Goal: Information Seeking & Learning: Learn about a topic

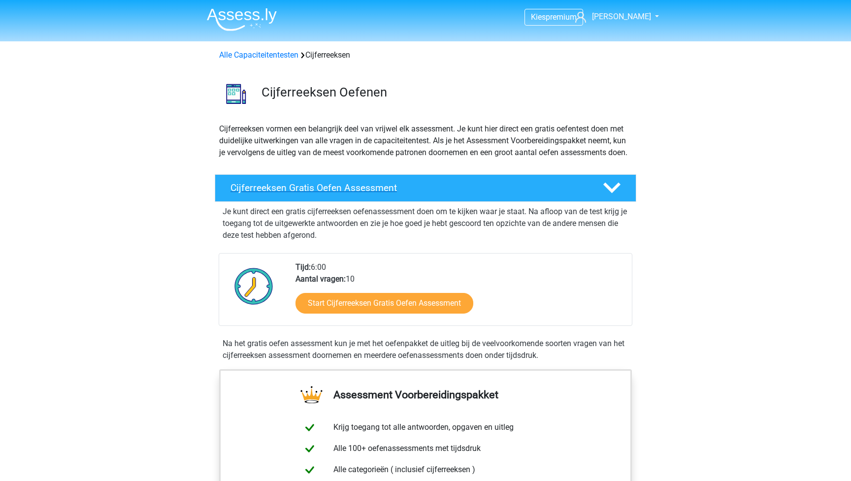
click at [424, 194] on h4 "Cijferreeksen Gratis Oefen Assessment" at bounding box center [409, 187] width 357 height 11
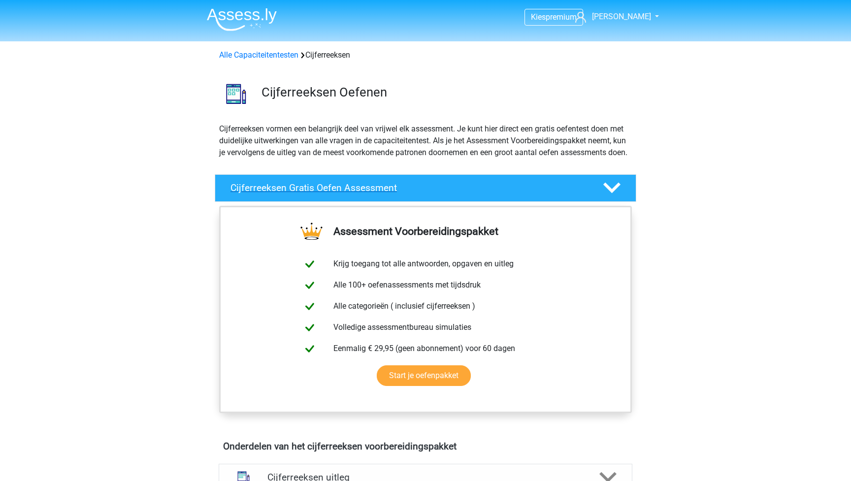
click at [424, 194] on h4 "Cijferreeksen Gratis Oefen Assessment" at bounding box center [409, 187] width 357 height 11
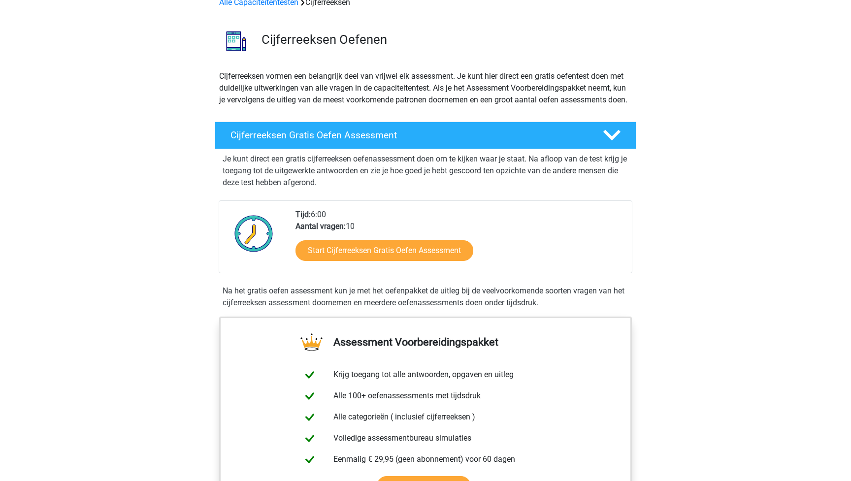
scroll to position [41, 0]
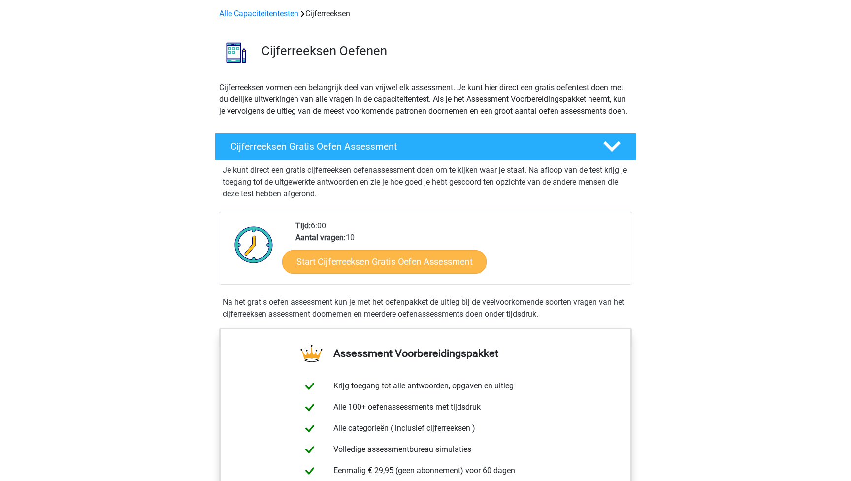
click at [400, 273] on link "Start Cijferreeksen Gratis Oefen Assessment" at bounding box center [384, 262] width 204 height 24
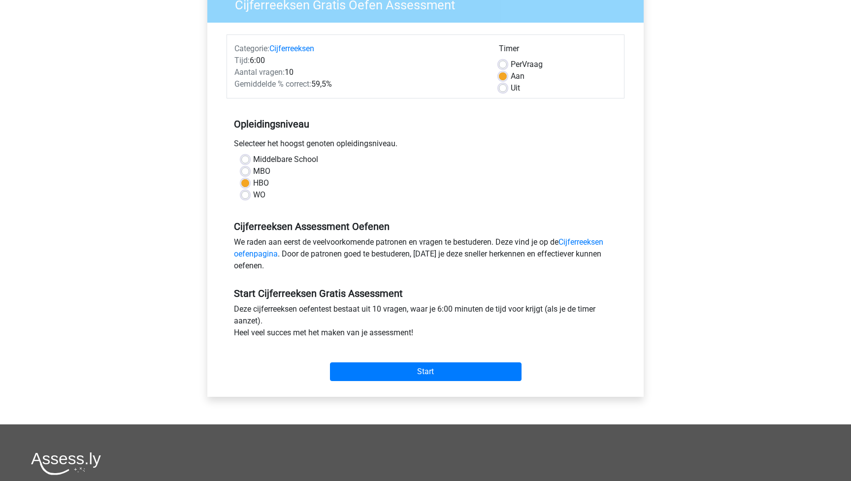
scroll to position [102, 0]
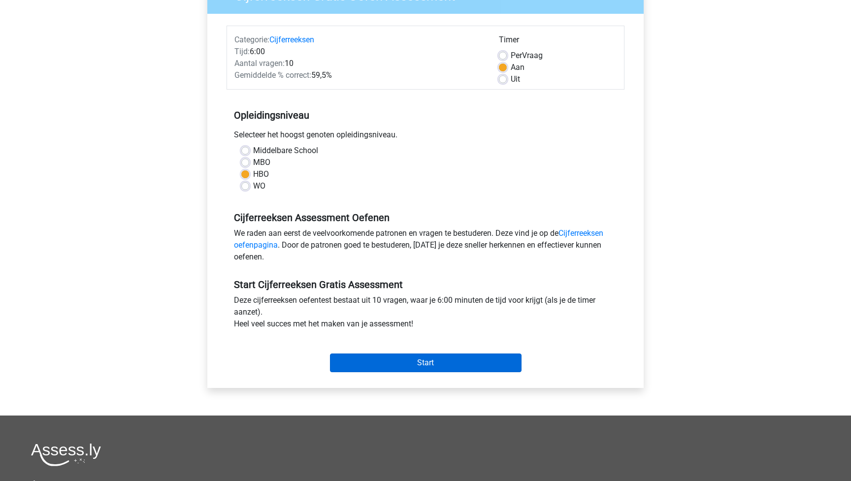
click at [429, 364] on input "Start" at bounding box center [426, 363] width 192 height 19
click at [443, 366] on input "Start" at bounding box center [426, 363] width 192 height 19
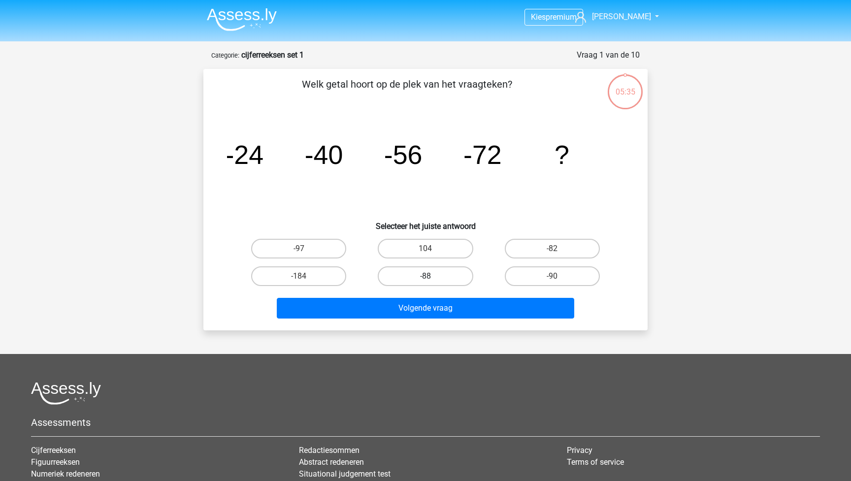
click at [453, 279] on label "-88" at bounding box center [425, 277] width 95 height 20
click at [432, 279] on input "-88" at bounding box center [429, 279] width 6 height 6
radio input "true"
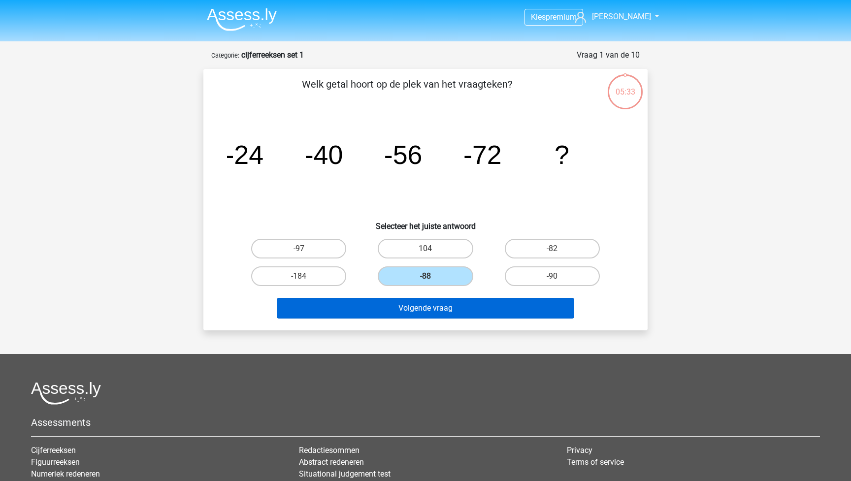
click at [448, 310] on button "Volgende vraag" at bounding box center [426, 308] width 298 height 21
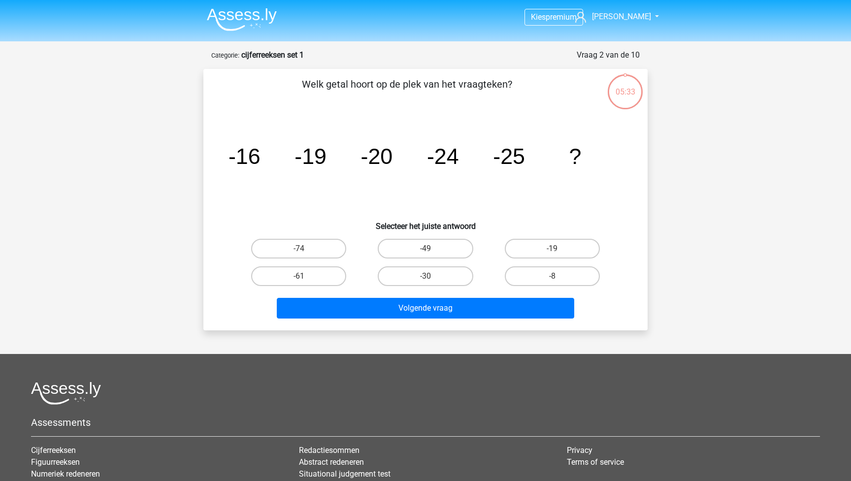
scroll to position [49, 0]
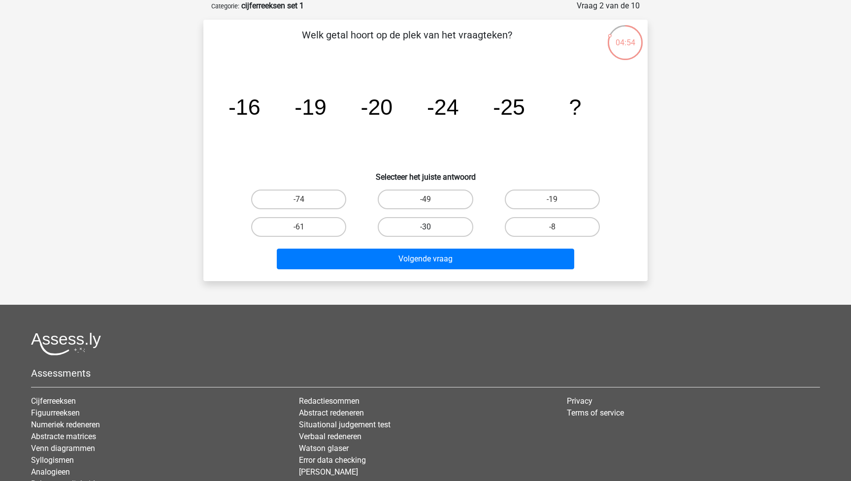
click at [434, 227] on label "-30" at bounding box center [425, 227] width 95 height 20
click at [432, 227] on input "-30" at bounding box center [429, 230] width 6 height 6
radio input "true"
click at [429, 275] on div "Welk getal hoort op de plek van het vraagteken? image/svg+xml -16 -19 -20 -24 -…" at bounding box center [425, 151] width 444 height 262
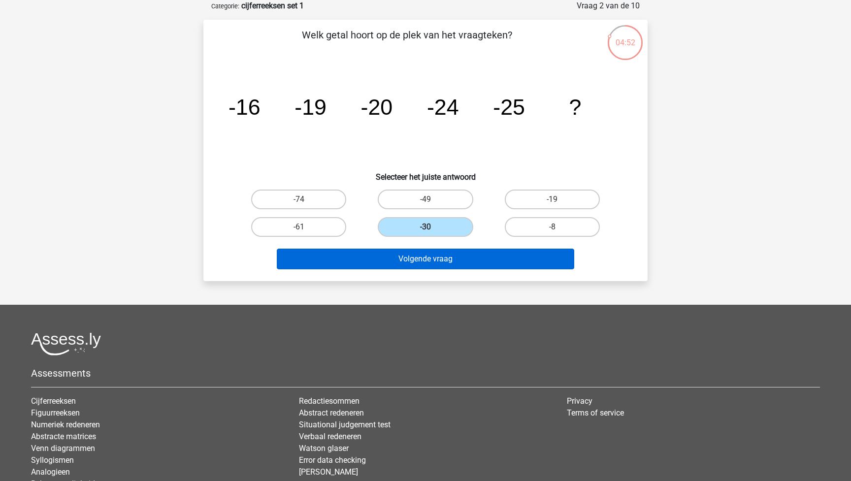
click at [436, 263] on button "Volgende vraag" at bounding box center [426, 259] width 298 height 21
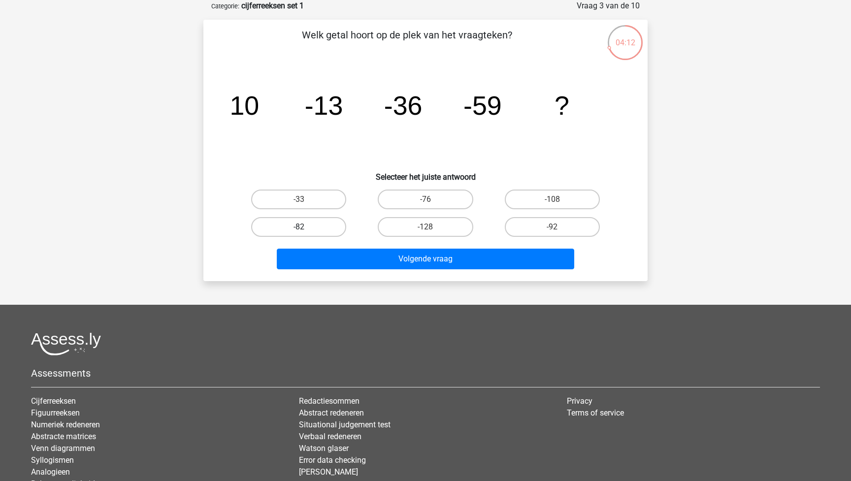
click at [301, 223] on label "-82" at bounding box center [298, 227] width 95 height 20
click at [301, 227] on input "-82" at bounding box center [302, 230] width 6 height 6
radio input "true"
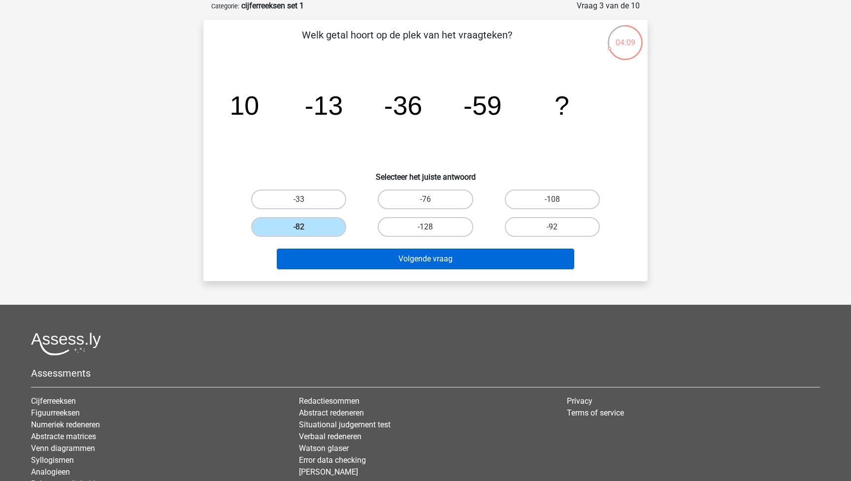
click at [451, 259] on button "Volgende vraag" at bounding box center [426, 259] width 298 height 21
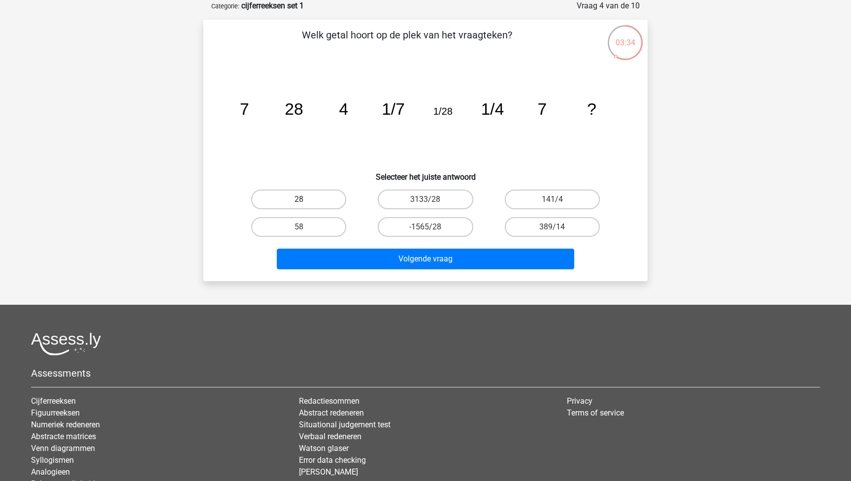
click at [304, 198] on label "28" at bounding box center [298, 200] width 95 height 20
click at [304, 200] on input "28" at bounding box center [302, 203] width 6 height 6
radio input "true"
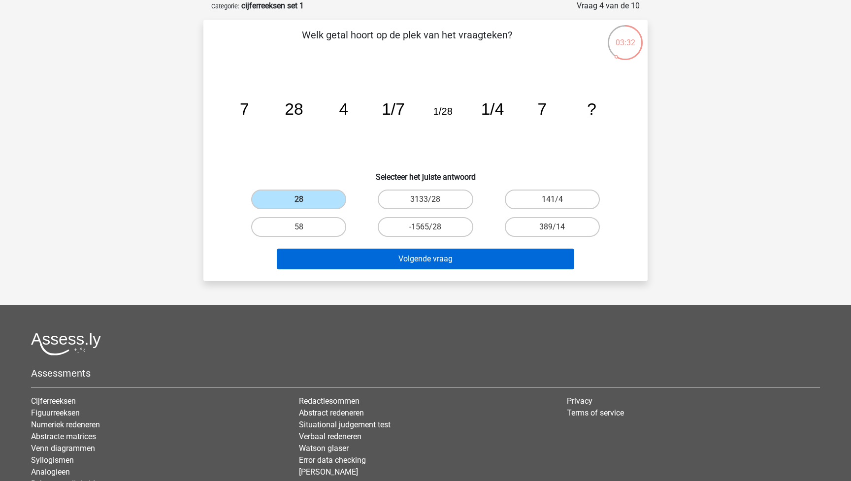
click at [470, 259] on button "Volgende vraag" at bounding box center [426, 259] width 298 height 21
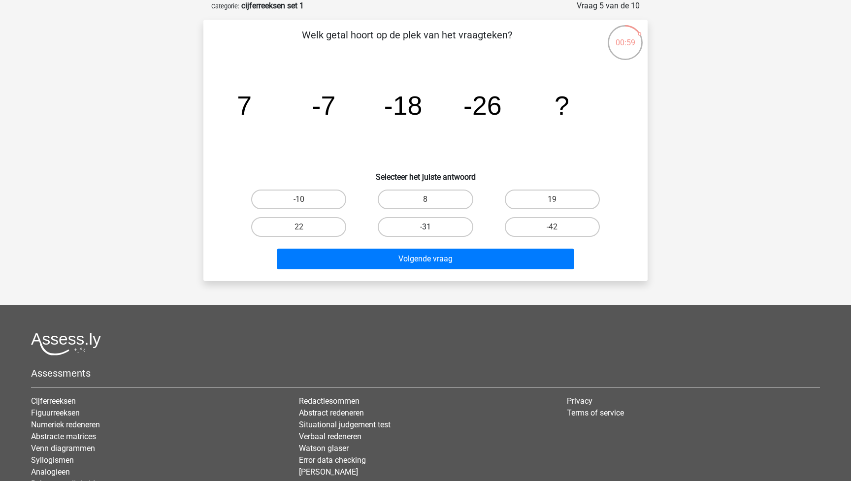
click at [433, 224] on label "-31" at bounding box center [425, 227] width 95 height 20
click at [432, 227] on input "-31" at bounding box center [429, 230] width 6 height 6
radio input "true"
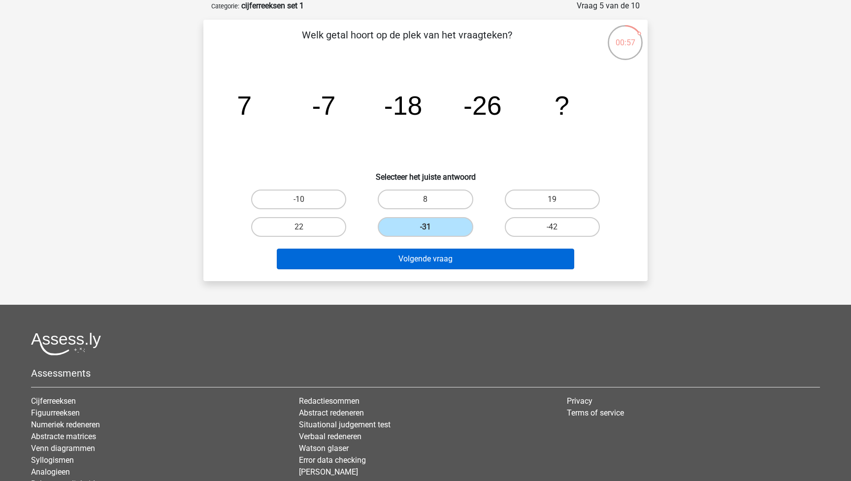
click at [441, 263] on button "Volgende vraag" at bounding box center [426, 259] width 298 height 21
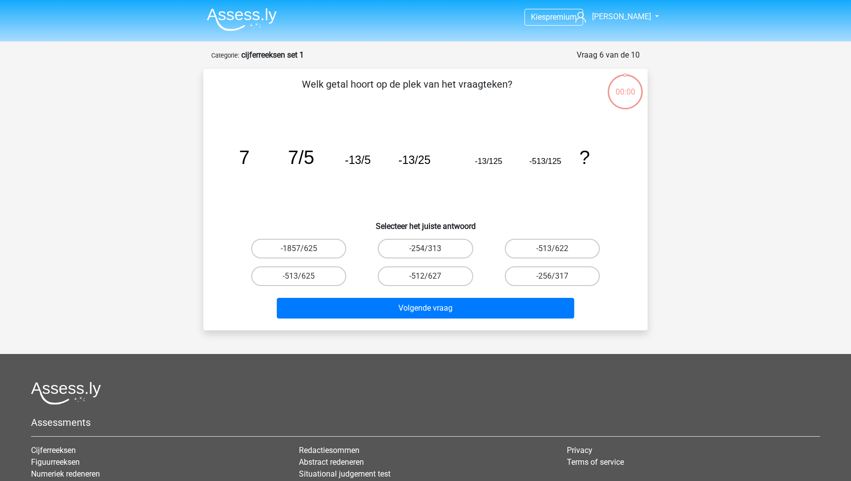
scroll to position [49, 0]
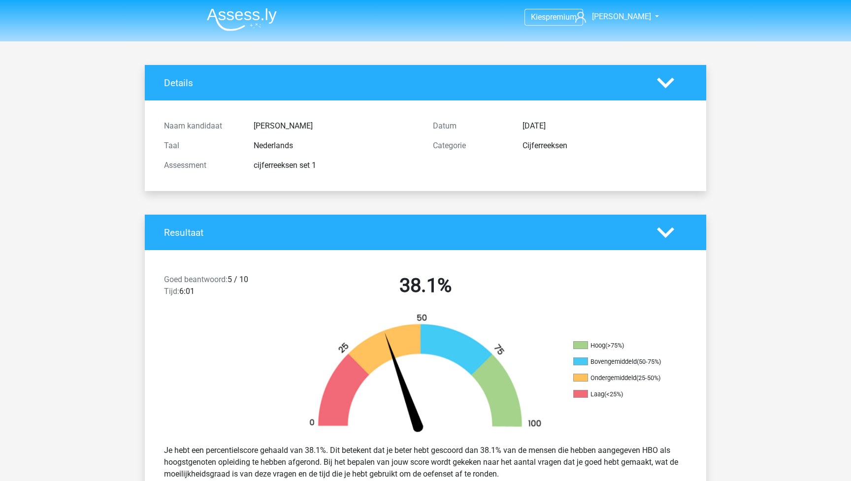
scroll to position [49, 0]
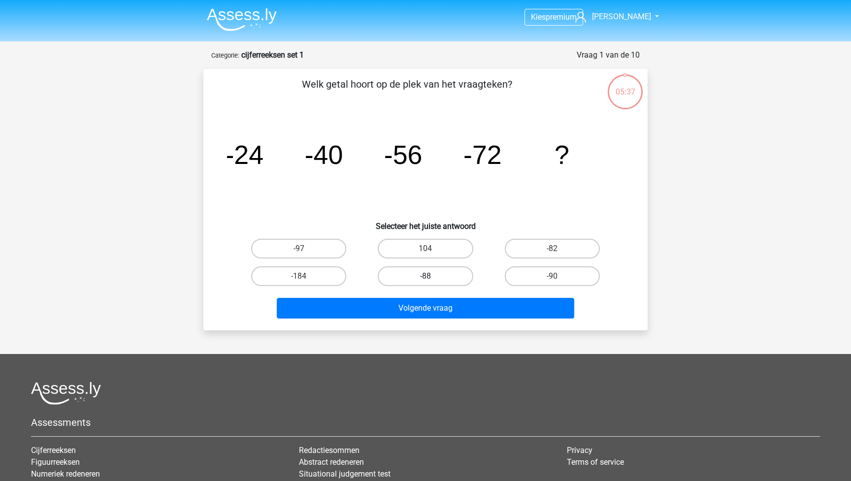
click at [438, 280] on label "-88" at bounding box center [425, 277] width 95 height 20
click at [432, 280] on input "-88" at bounding box center [429, 279] width 6 height 6
radio input "true"
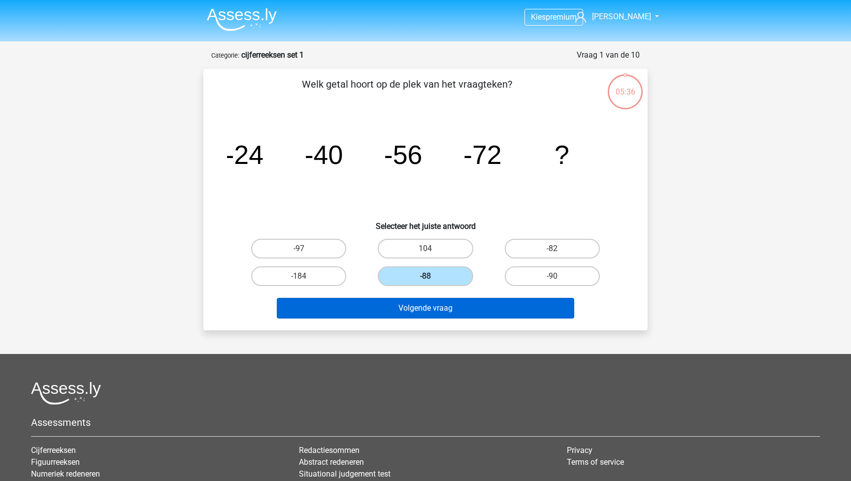
click at [441, 314] on button "Volgende vraag" at bounding box center [426, 308] width 298 height 21
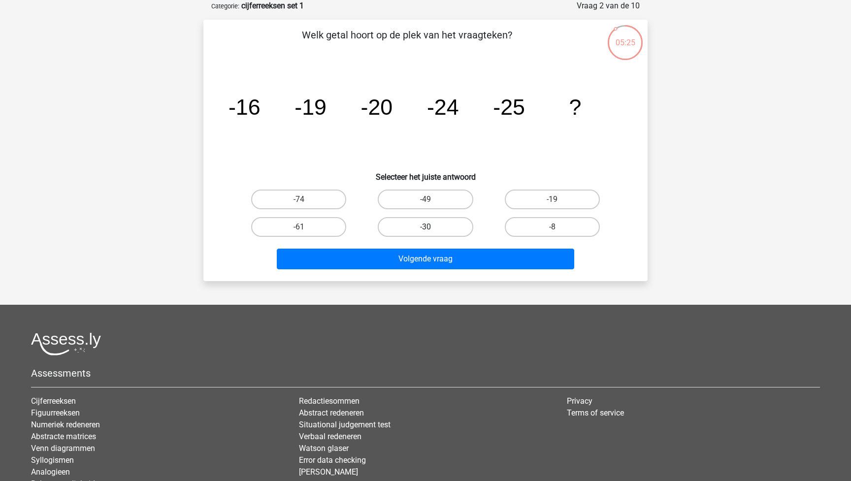
click at [441, 225] on label "-30" at bounding box center [425, 227] width 95 height 20
click at [432, 227] on input "-30" at bounding box center [429, 230] width 6 height 6
radio input "true"
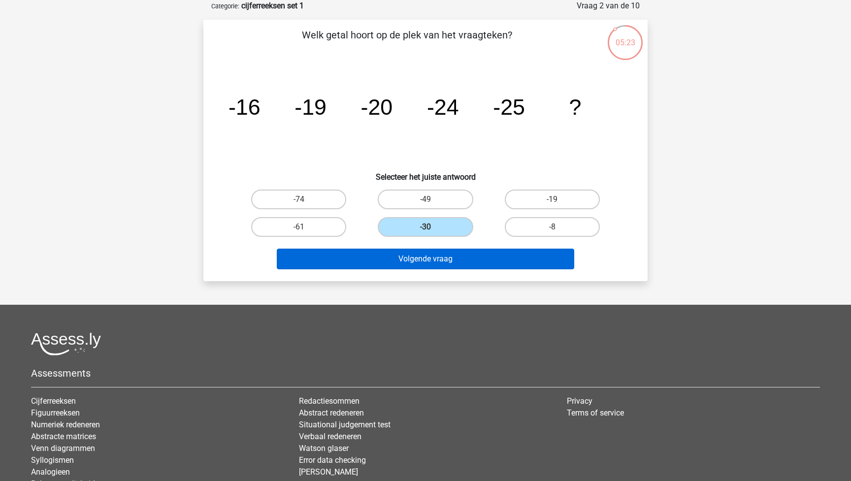
click at [432, 261] on button "Volgende vraag" at bounding box center [426, 259] width 298 height 21
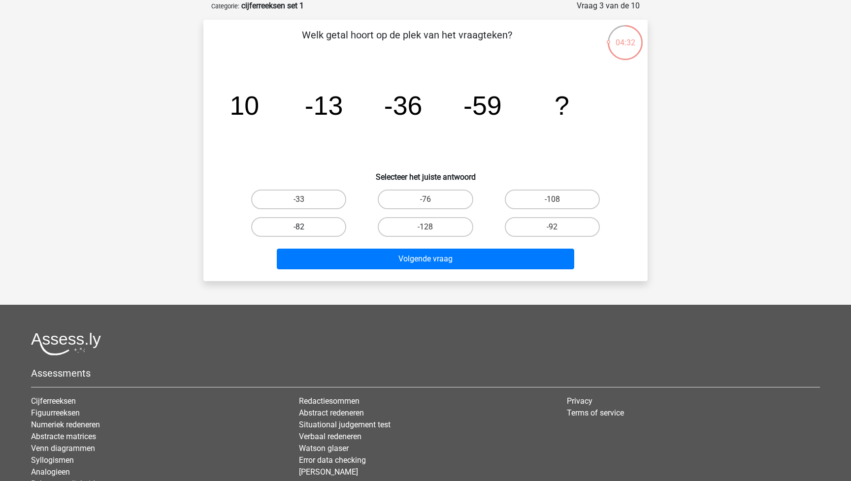
click at [297, 224] on label "-82" at bounding box center [298, 227] width 95 height 20
click at [299, 227] on input "-82" at bounding box center [302, 230] width 6 height 6
radio input "true"
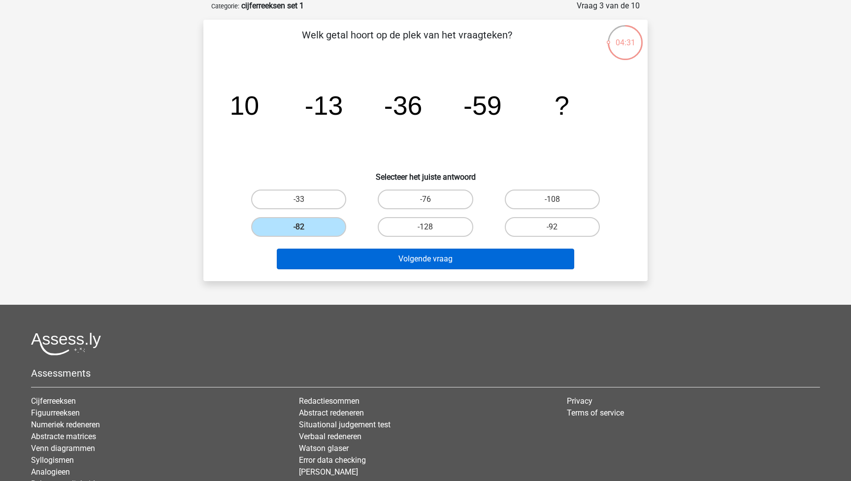
click at [404, 261] on button "Volgende vraag" at bounding box center [426, 259] width 298 height 21
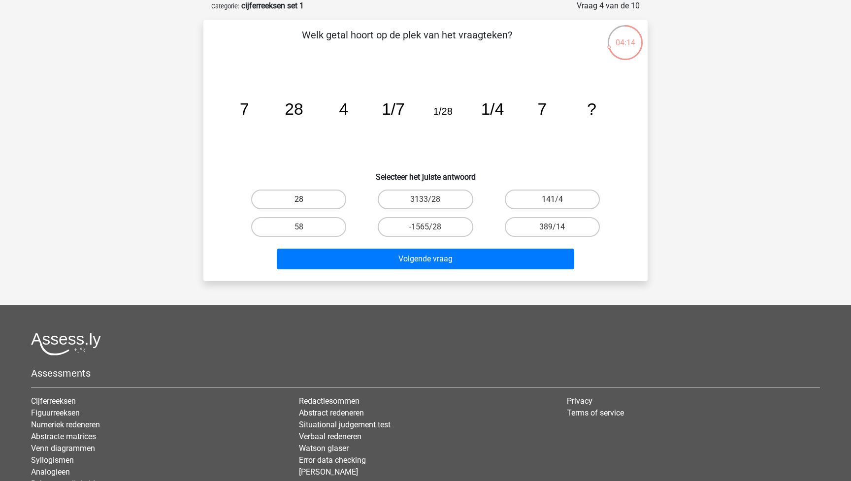
click at [307, 200] on label "28" at bounding box center [298, 200] width 95 height 20
click at [305, 200] on input "28" at bounding box center [302, 203] width 6 height 6
radio input "true"
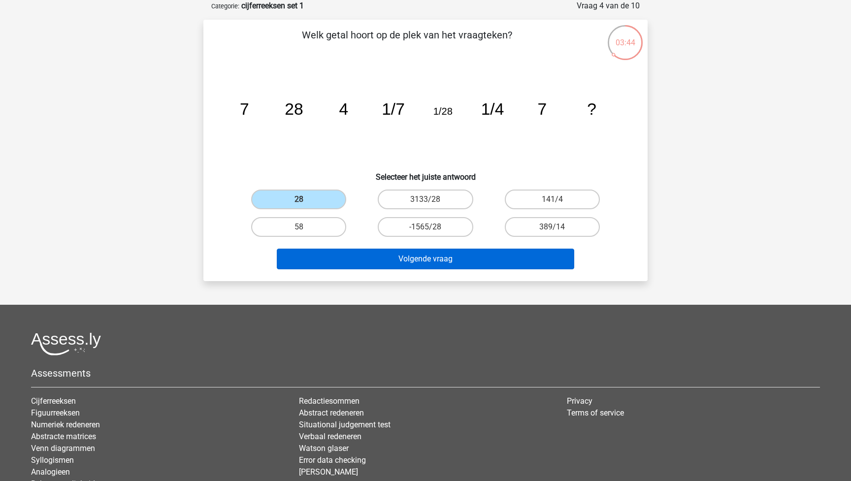
click at [440, 256] on button "Volgende vraag" at bounding box center [426, 259] width 298 height 21
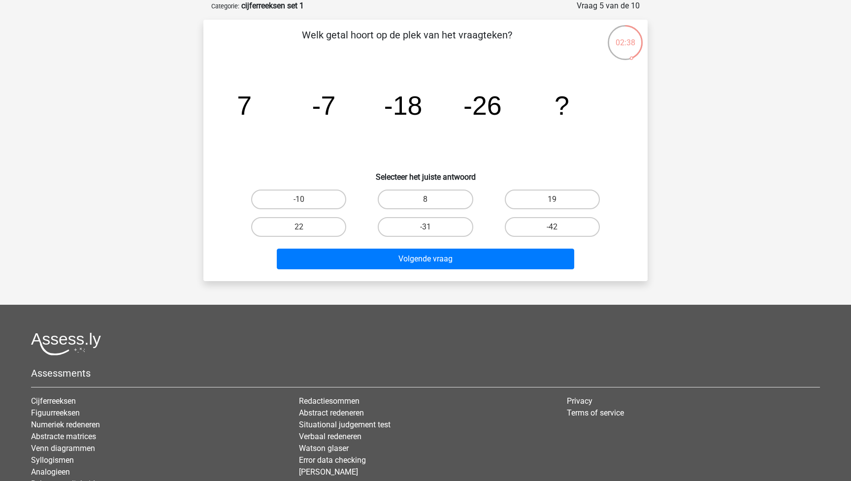
click at [428, 229] on input "-31" at bounding box center [429, 230] width 6 height 6
radio input "true"
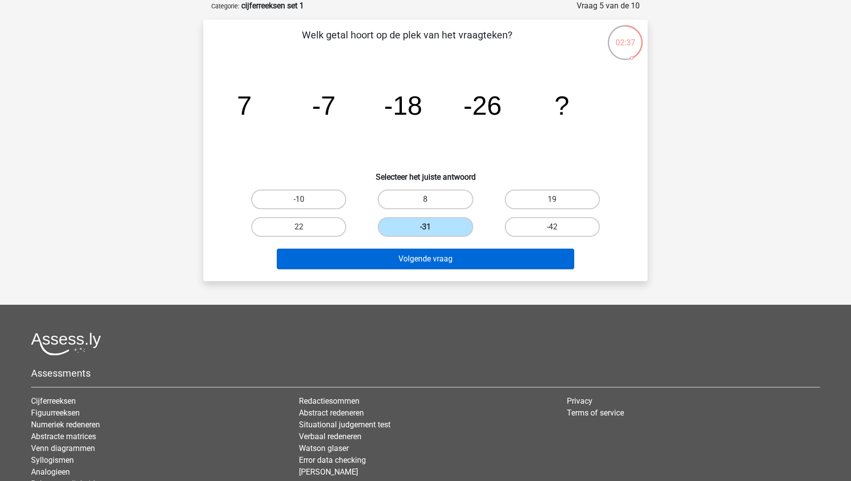
click at [437, 259] on button "Volgende vraag" at bounding box center [426, 259] width 298 height 21
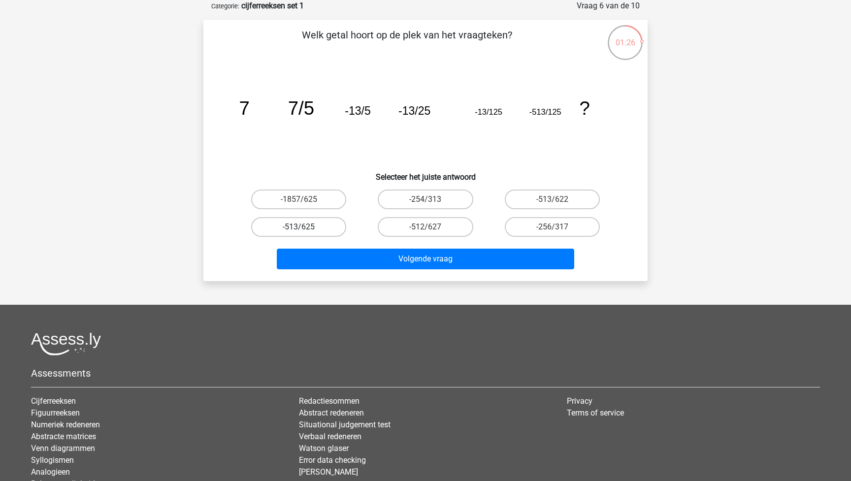
click at [316, 232] on label "-513/625" at bounding box center [298, 227] width 95 height 20
click at [305, 232] on input "-513/625" at bounding box center [302, 230] width 6 height 6
radio input "true"
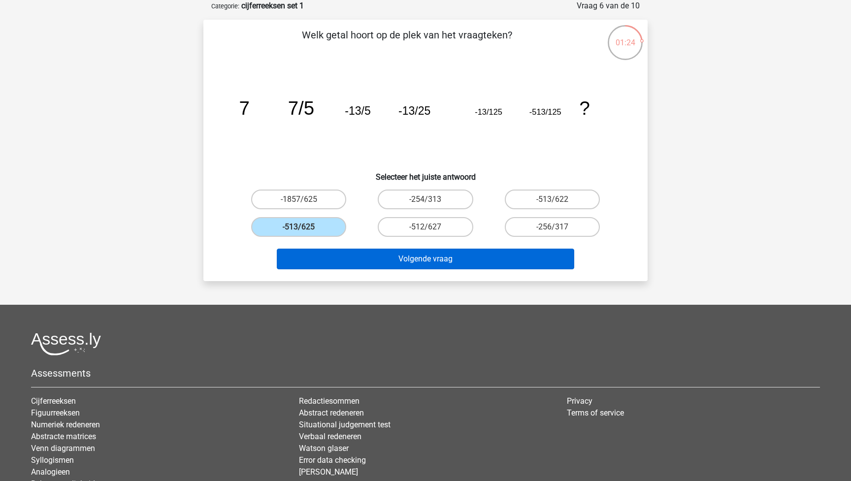
click at [400, 260] on button "Volgende vraag" at bounding box center [426, 259] width 298 height 21
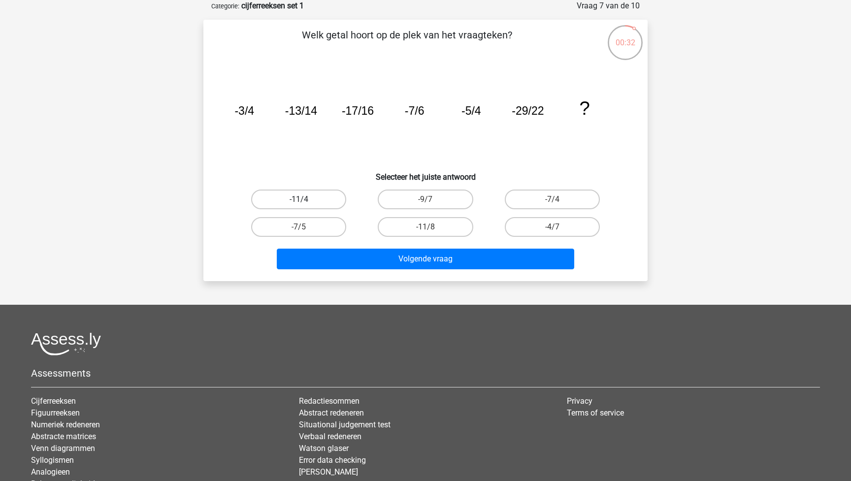
click at [314, 201] on label "-11/4" at bounding box center [298, 200] width 95 height 20
click at [305, 201] on input "-11/4" at bounding box center [302, 203] width 6 height 6
radio input "true"
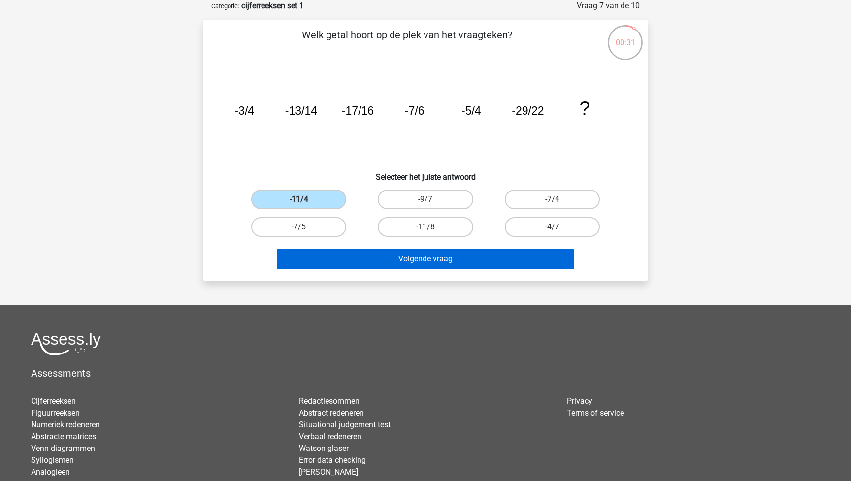
click at [421, 263] on button "Volgende vraag" at bounding box center [426, 259] width 298 height 21
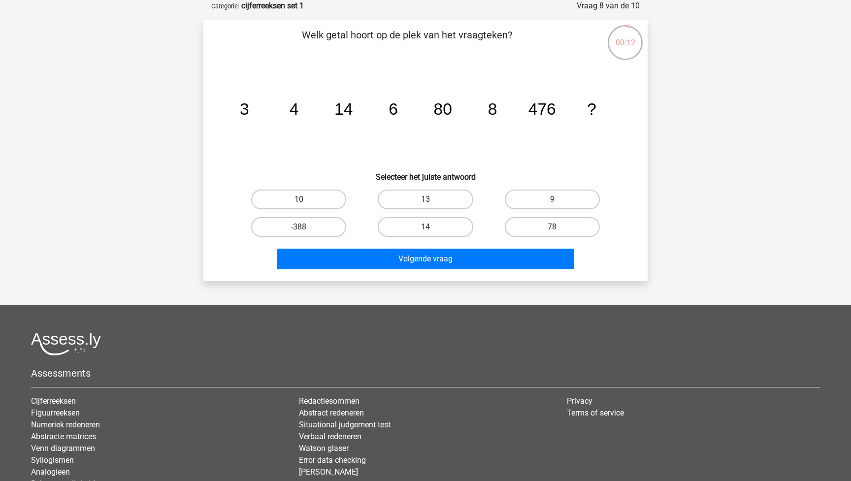
click at [324, 200] on label "10" at bounding box center [298, 200] width 95 height 20
click at [305, 200] on input "10" at bounding box center [302, 203] width 6 height 6
radio input "true"
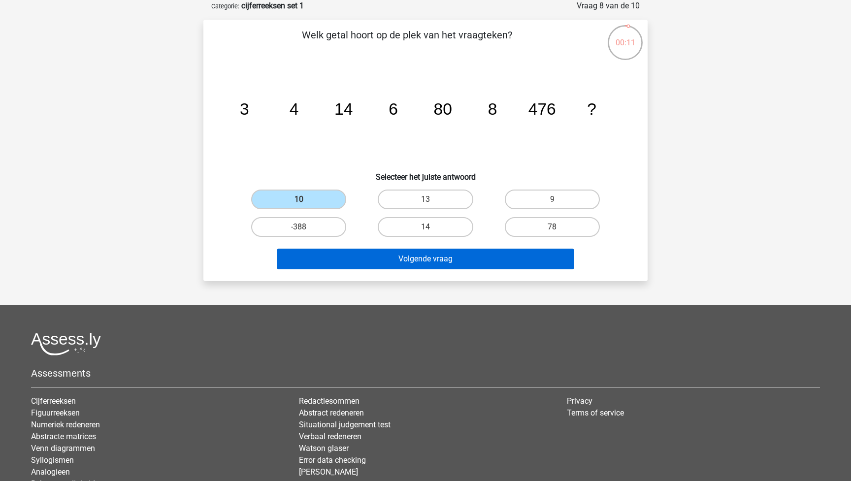
click at [431, 262] on button "Volgende vraag" at bounding box center [426, 259] width 298 height 21
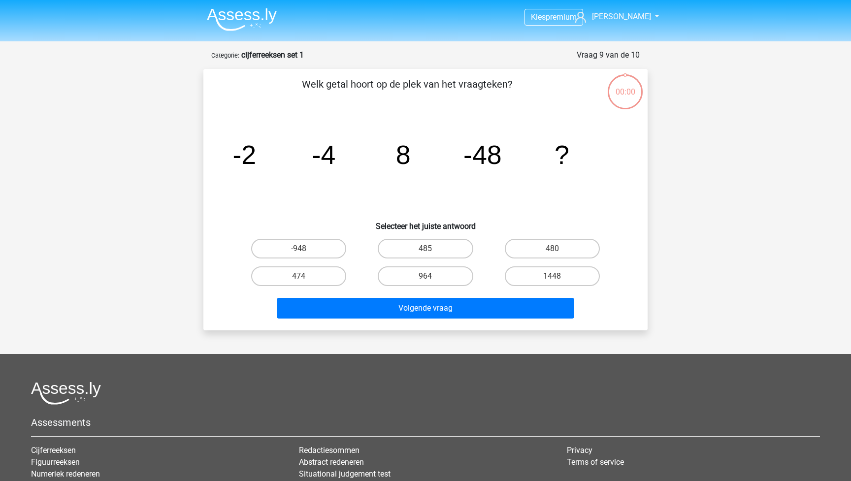
scroll to position [49, 0]
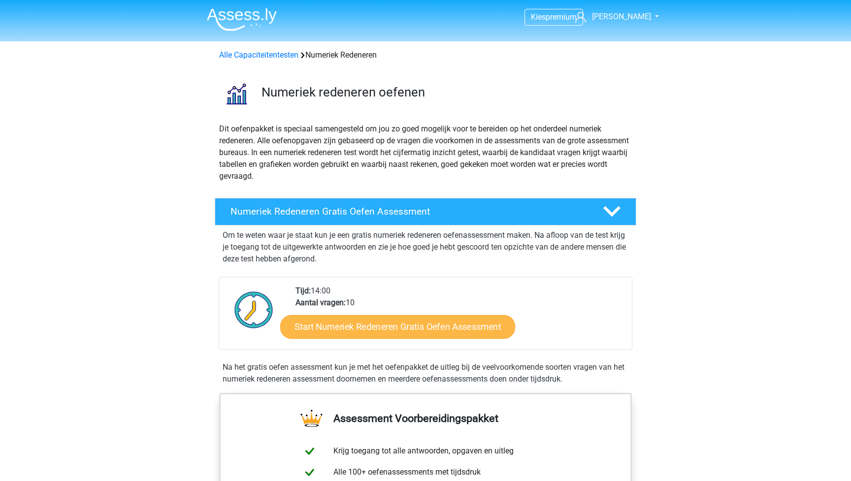
click at [372, 325] on link "Start Numeriek Redeneren Gratis Oefen Assessment" at bounding box center [397, 327] width 235 height 24
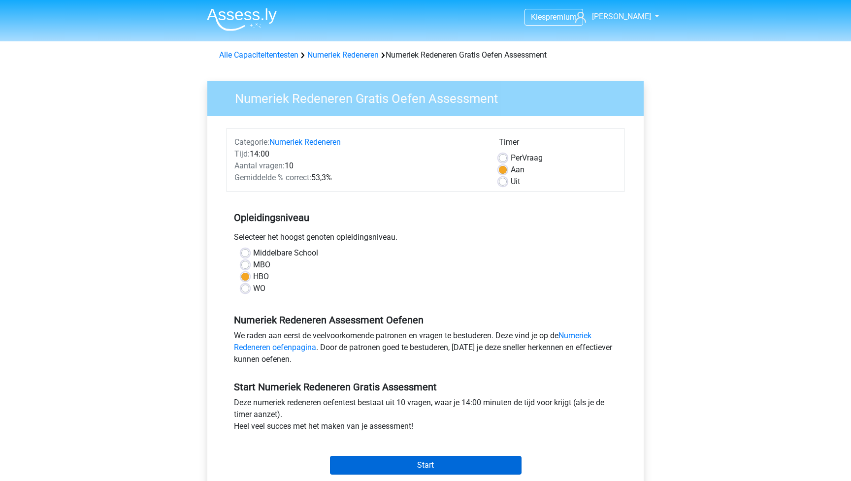
click at [418, 465] on input "Start" at bounding box center [426, 465] width 192 height 19
click at [418, 466] on input "Start" at bounding box center [426, 465] width 192 height 19
click at [432, 467] on input "Start" at bounding box center [426, 465] width 192 height 19
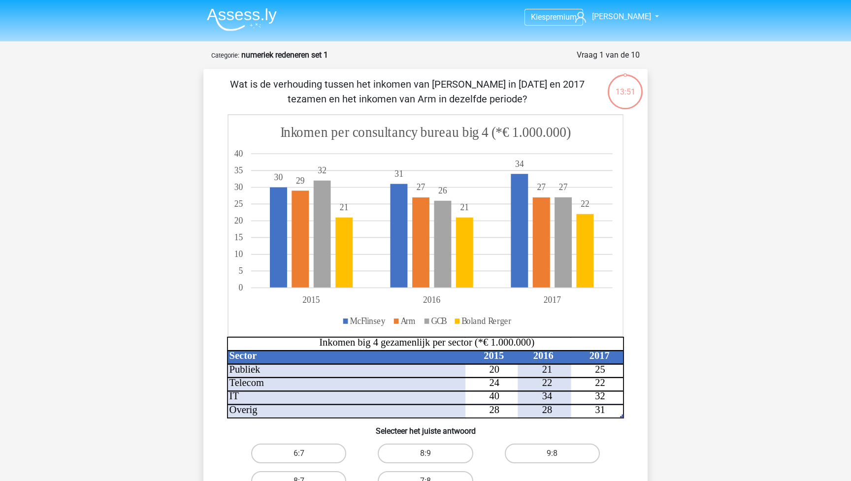
click at [629, 292] on div "Sector 2015 2016 2017 Publiek 20 21 25 Telecom 24 22 22 IT 40 34 32 Overig 28 2…" at bounding box center [425, 266] width 413 height 304
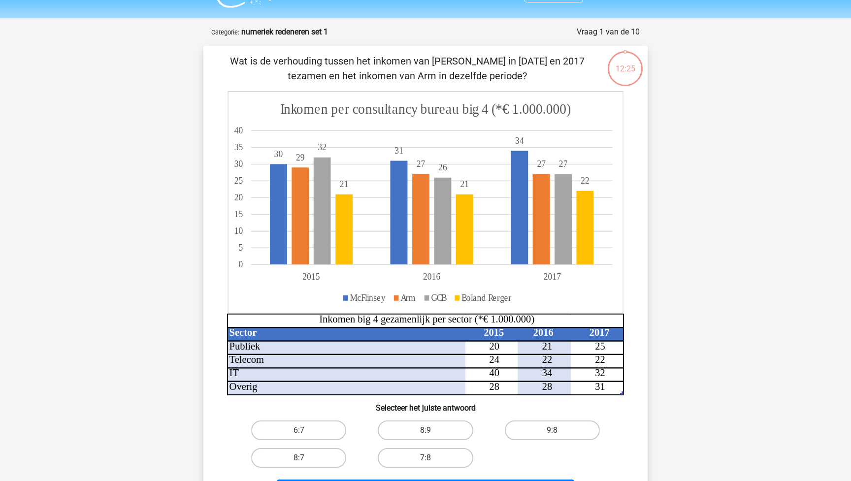
scroll to position [22, 0]
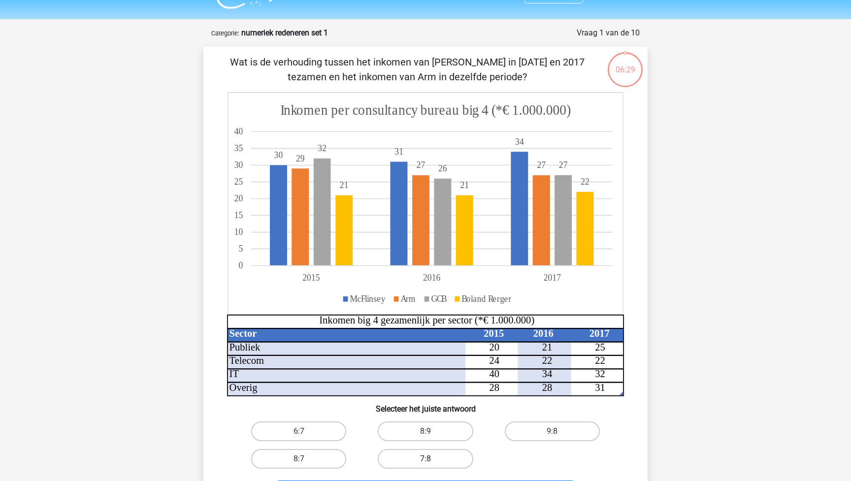
click at [451, 455] on label "7:8" at bounding box center [425, 459] width 95 height 20
click at [432, 459] on input "7:8" at bounding box center [429, 462] width 6 height 6
radio input "true"
click at [618, 427] on div "6:7 8:9 9:8 8:7 7:8" at bounding box center [425, 445] width 413 height 55
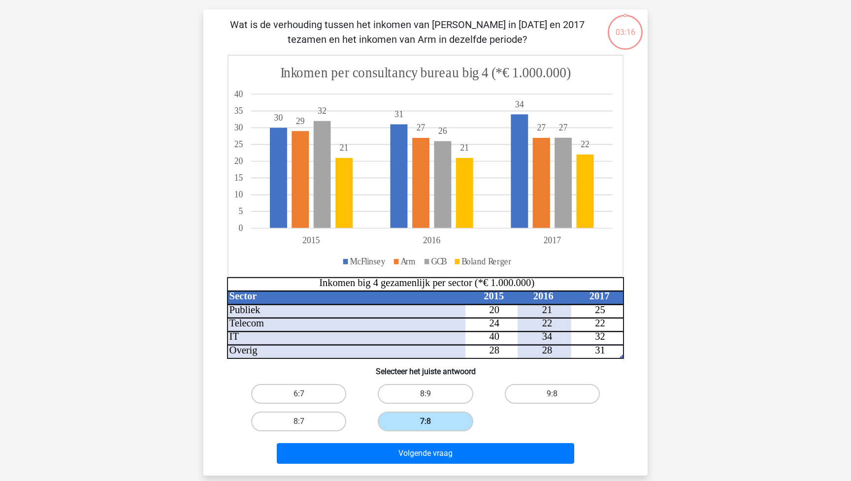
scroll to position [41, 0]
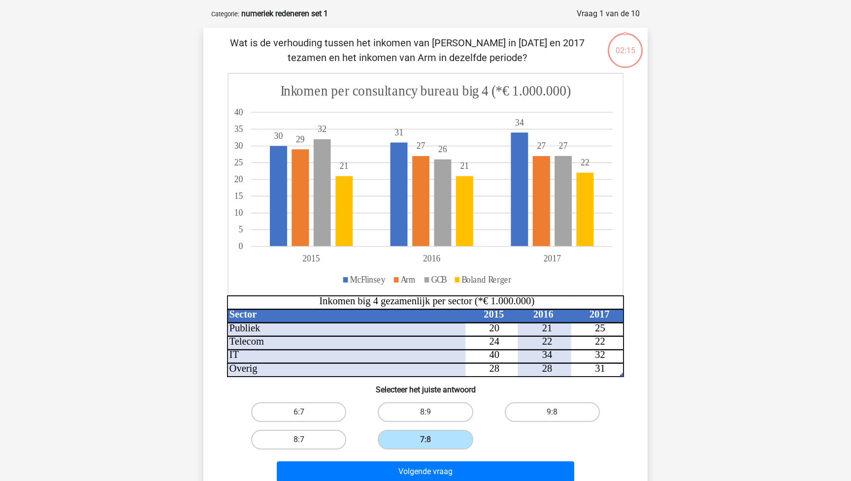
click at [312, 439] on label "8:7" at bounding box center [298, 440] width 95 height 20
click at [305, 440] on input "8:7" at bounding box center [302, 443] width 6 height 6
radio input "true"
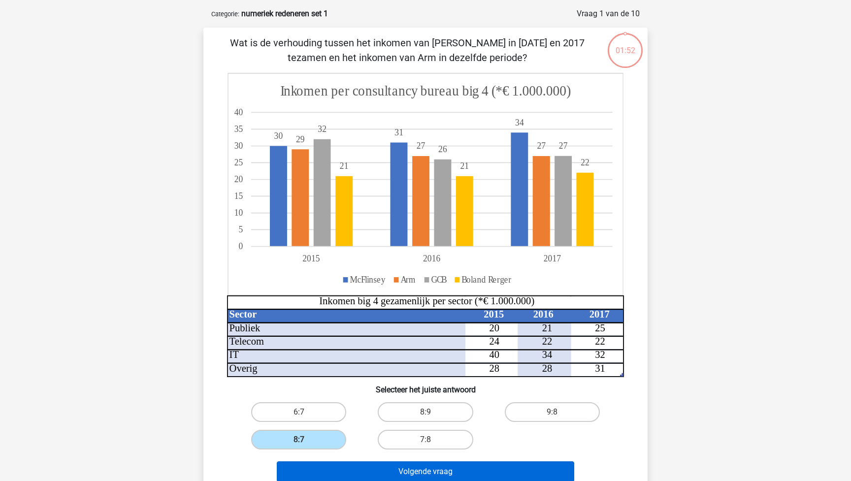
click at [412, 476] on button "Volgende vraag" at bounding box center [426, 472] width 298 height 21
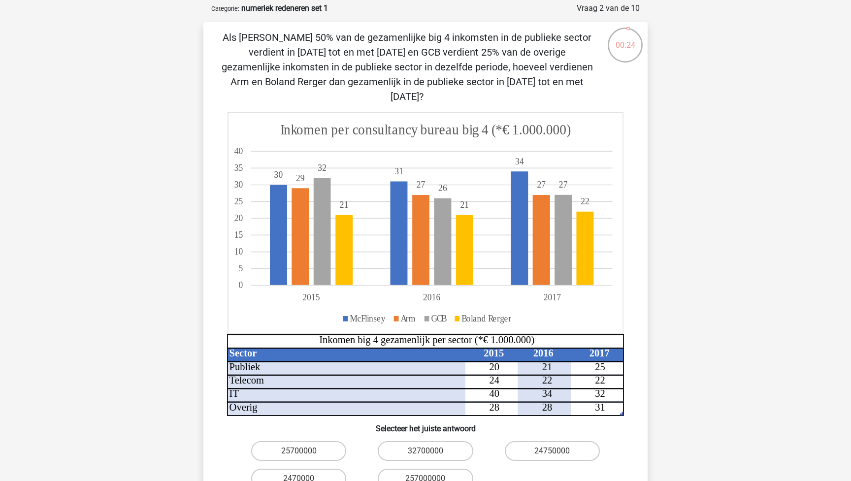
scroll to position [47, 0]
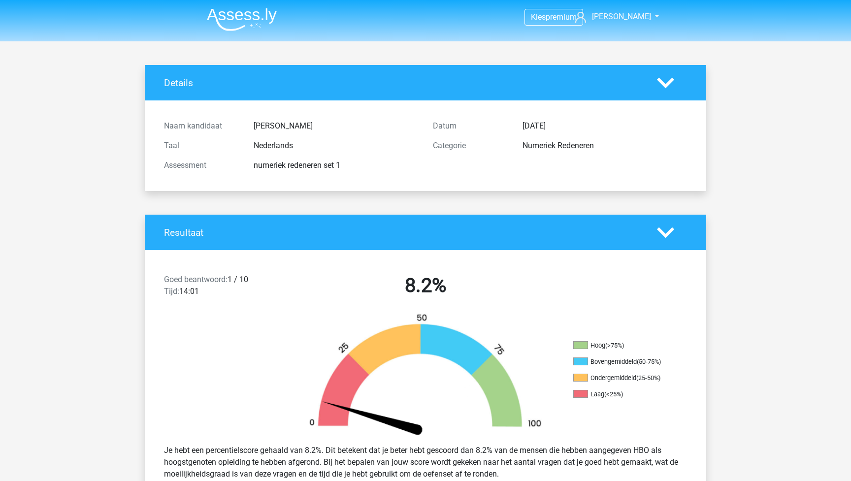
scroll to position [47, 0]
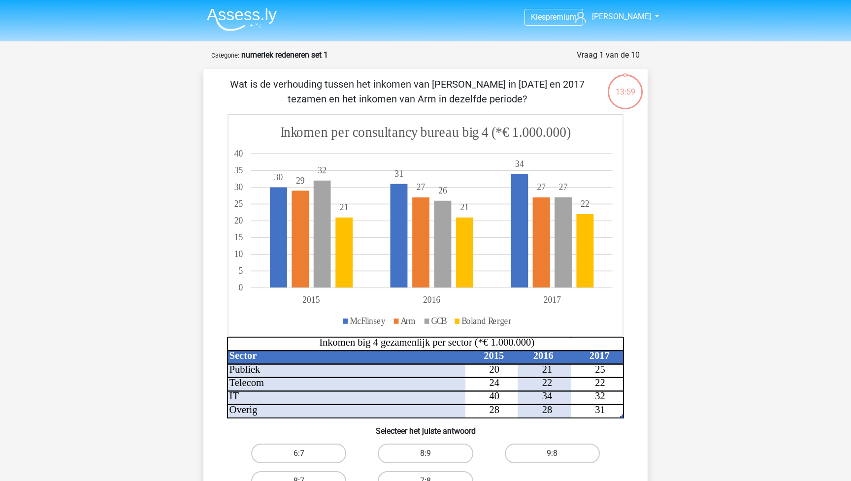
click at [351, 438] on div "Wat is de verhouding tussen het inkomen van McFlinsey in 2015 en 2017 tezamen e…" at bounding box center [425, 302] width 436 height 451
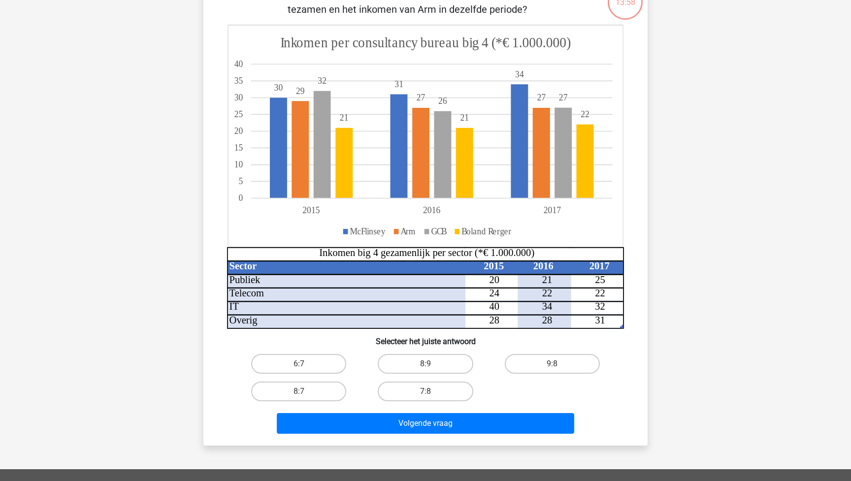
scroll to position [90, 0]
click at [300, 390] on label "8:7" at bounding box center [298, 391] width 95 height 20
click at [300, 391] on input "8:7" at bounding box center [302, 394] width 6 height 6
radio input "true"
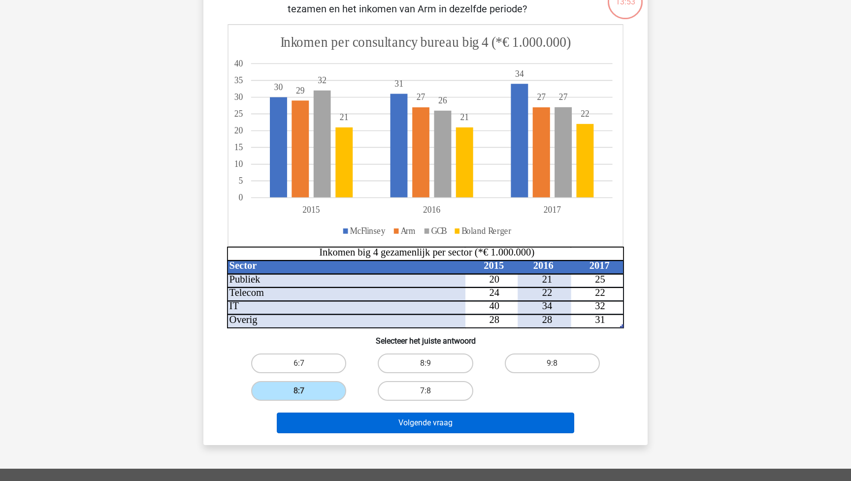
click at [380, 424] on button "Volgende vraag" at bounding box center [426, 423] width 298 height 21
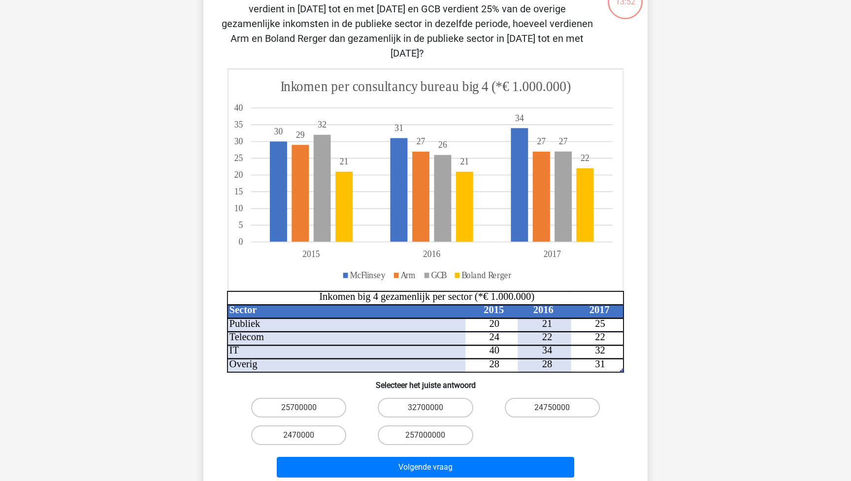
scroll to position [49, 0]
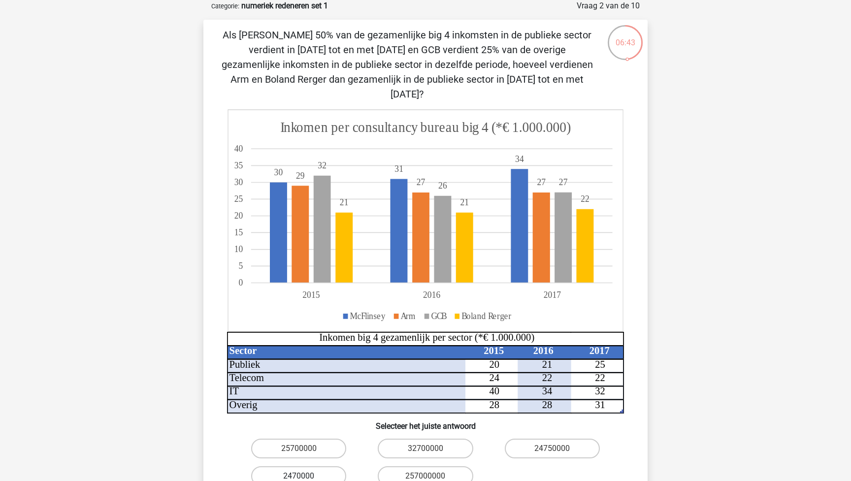
click at [307, 467] on label "2470000" at bounding box center [298, 477] width 95 height 20
click at [305, 476] on input "2470000" at bounding box center [302, 479] width 6 height 6
radio input "true"
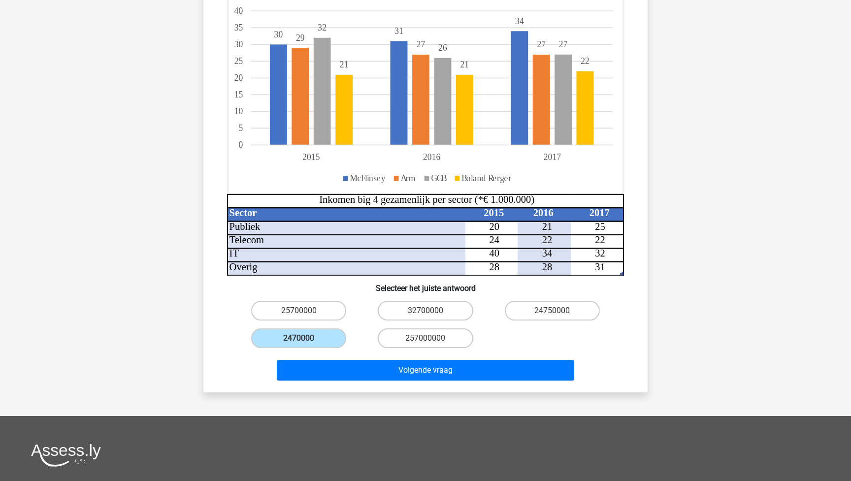
scroll to position [192, 0]
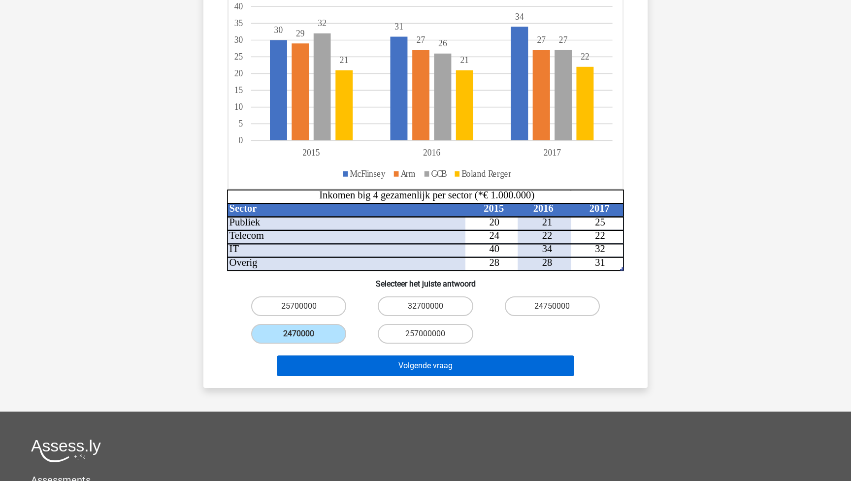
click at [525, 356] on button "Volgende vraag" at bounding box center [426, 366] width 298 height 21
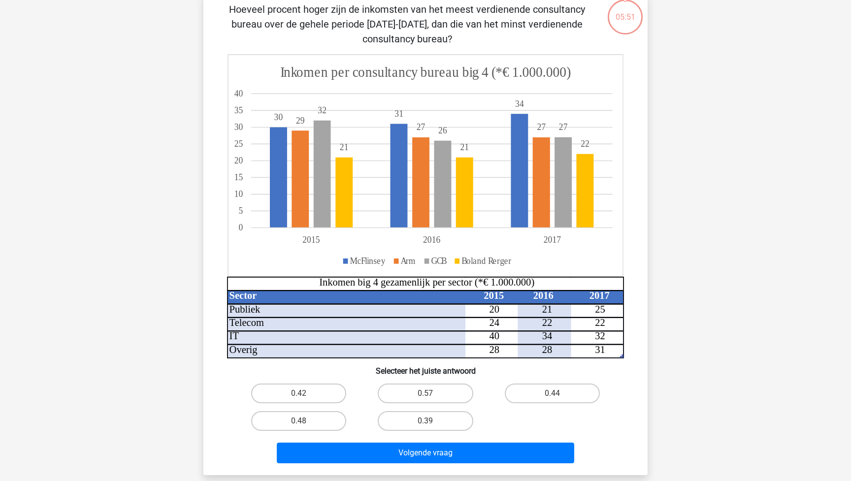
scroll to position [49, 0]
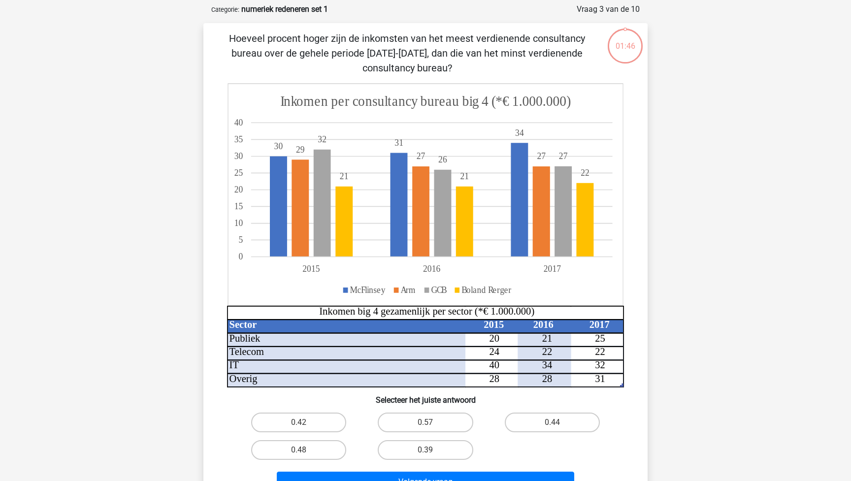
scroll to position [35, 0]
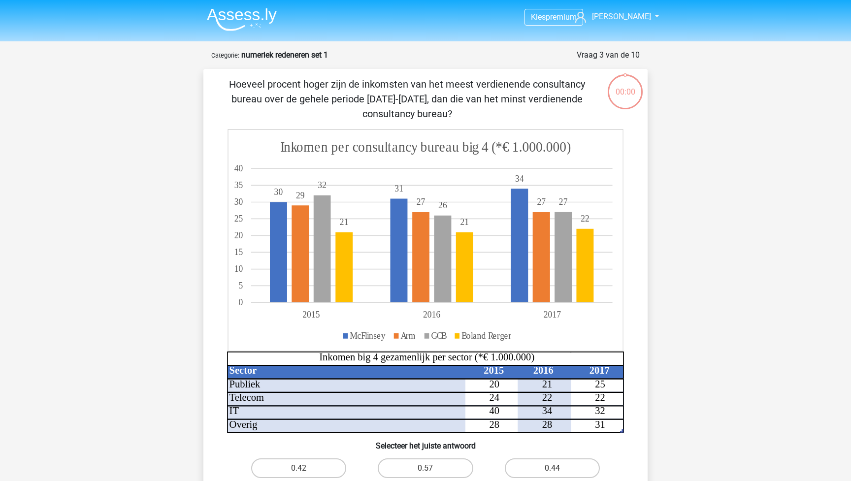
scroll to position [35, 0]
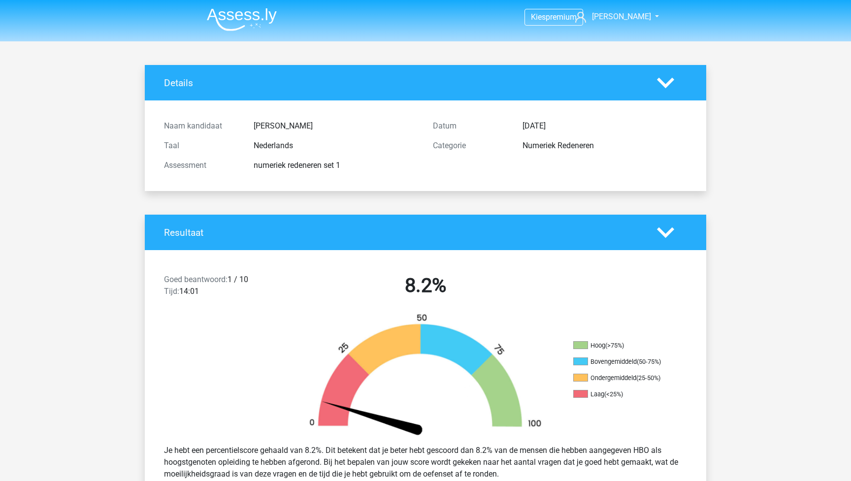
scroll to position [35, 0]
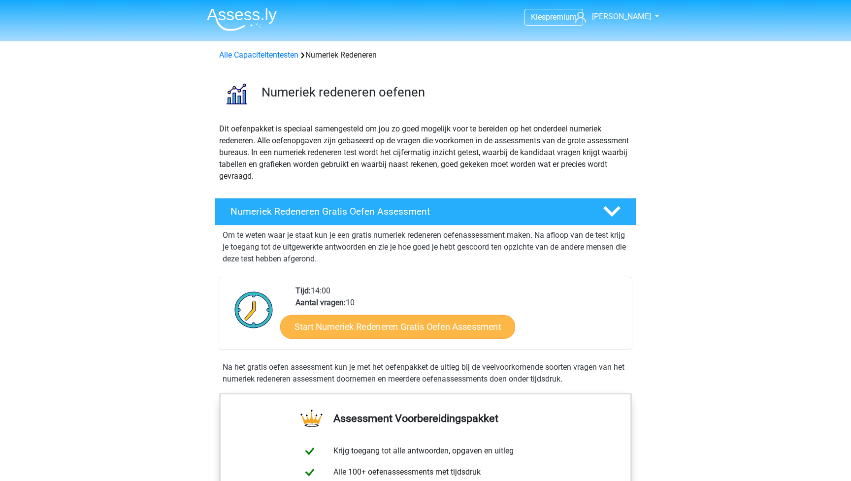
click at [363, 328] on link "Start Numeriek Redeneren Gratis Oefen Assessment" at bounding box center [397, 327] width 235 height 24
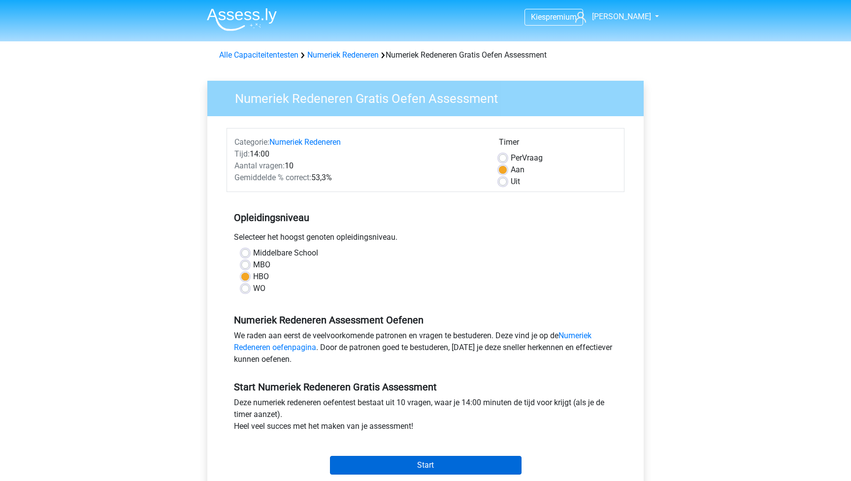
click at [446, 467] on input "Start" at bounding box center [426, 465] width 192 height 19
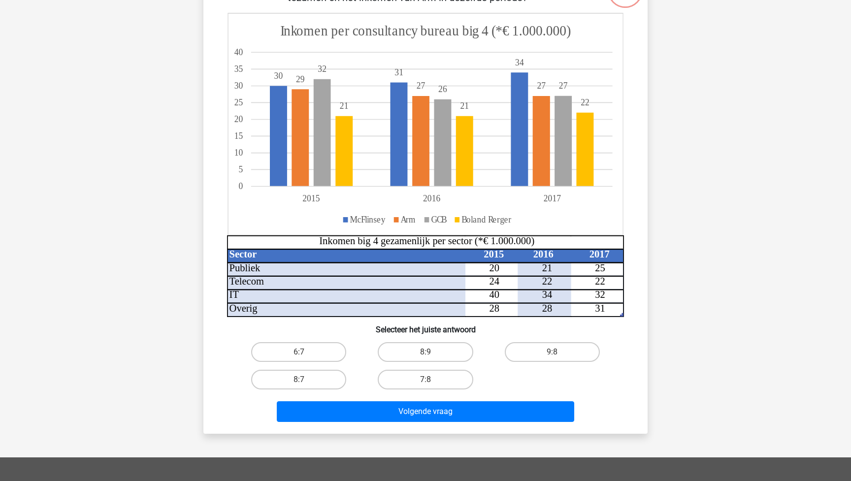
scroll to position [102, 0]
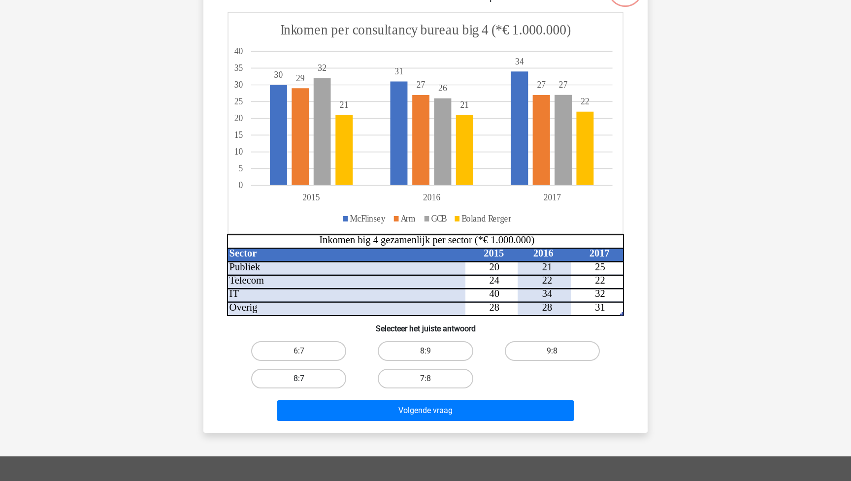
click at [304, 376] on label "8:7" at bounding box center [298, 379] width 95 height 20
click at [304, 379] on input "8:7" at bounding box center [302, 382] width 6 height 6
radio input "true"
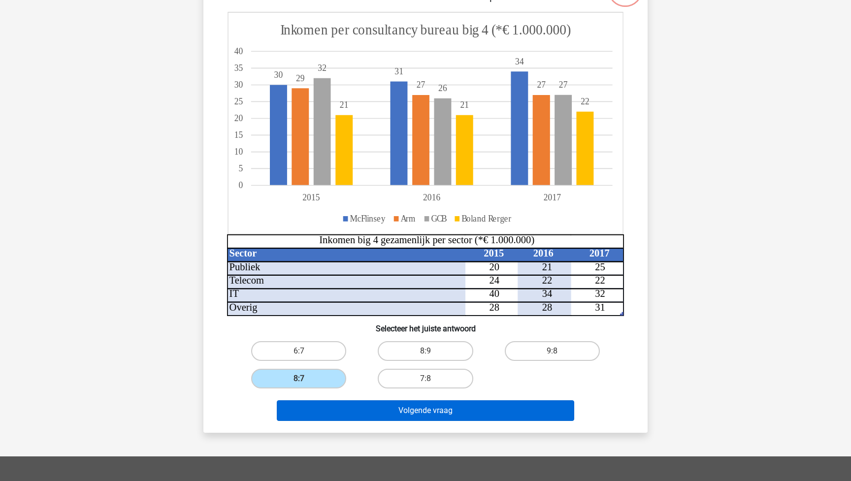
click at [433, 412] on button "Volgende vraag" at bounding box center [426, 410] width 298 height 21
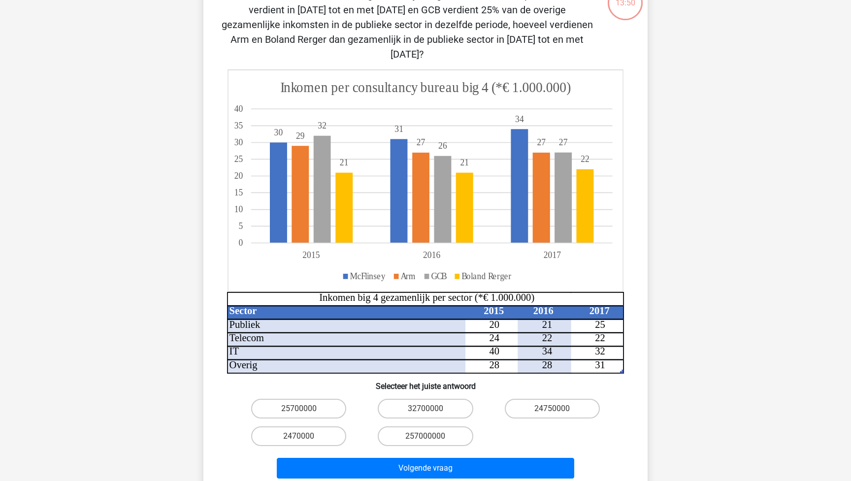
scroll to position [101, 0]
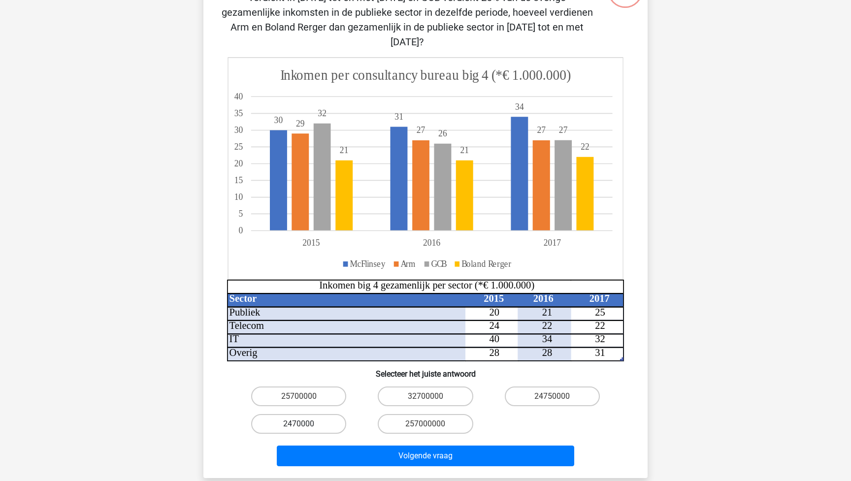
click at [306, 414] on label "2470000" at bounding box center [298, 424] width 95 height 20
click at [305, 424] on input "2470000" at bounding box center [302, 427] width 6 height 6
radio input "true"
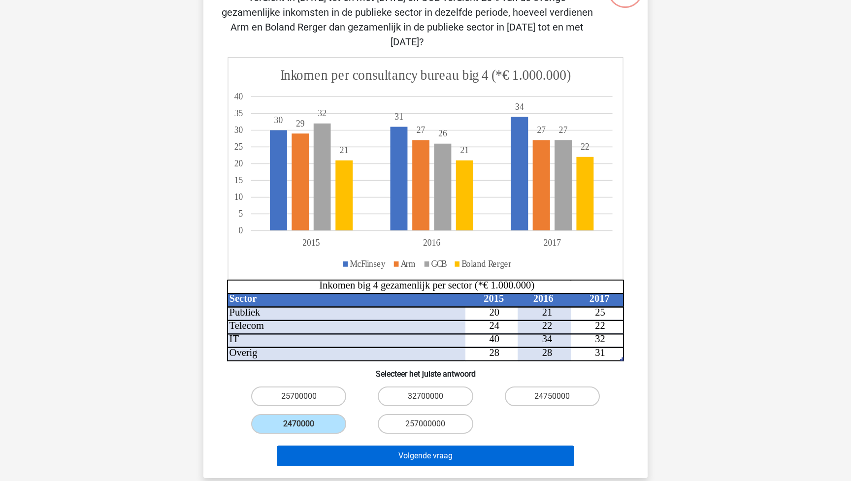
click at [409, 446] on button "Volgende vraag" at bounding box center [426, 456] width 298 height 21
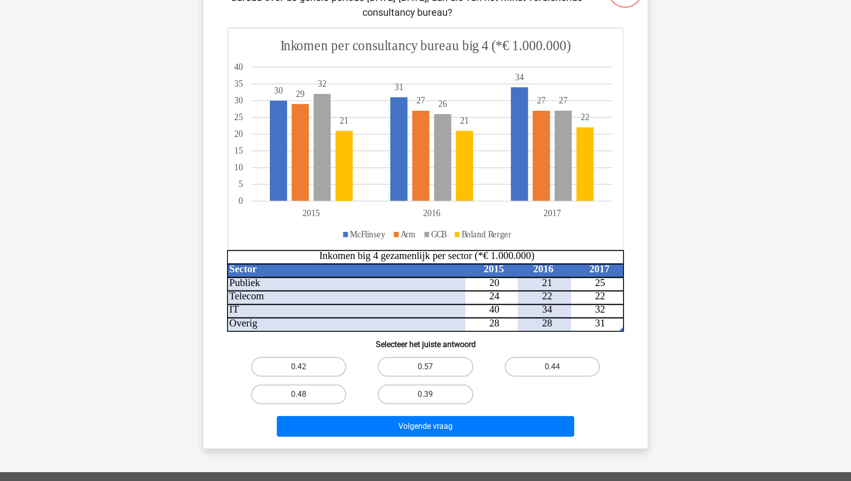
scroll to position [49, 0]
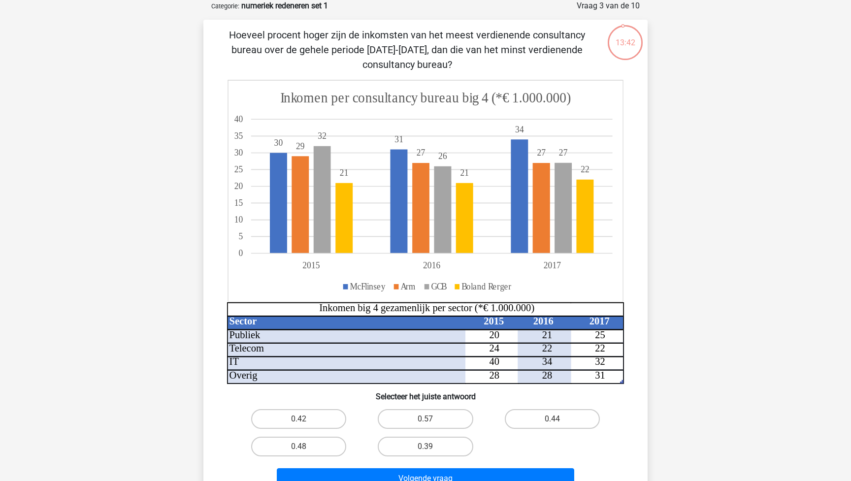
drag, startPoint x: 232, startPoint y: 33, endPoint x: 418, endPoint y: 70, distance: 189.5
click at [418, 70] on p "Hoeveel procent hoger zijn de inkomsten van het meest verdienende consultancy b…" at bounding box center [407, 50] width 376 height 44
copy p "Hoeveel procent hoger zijn de inkomsten van het meest verdienende consultancy b…"
click at [433, 78] on div "Hoeveel procent hoger zijn de inkomsten van het meest verdienende consultancy b…" at bounding box center [425, 261] width 436 height 466
click at [293, 442] on label "0.48" at bounding box center [298, 447] width 95 height 20
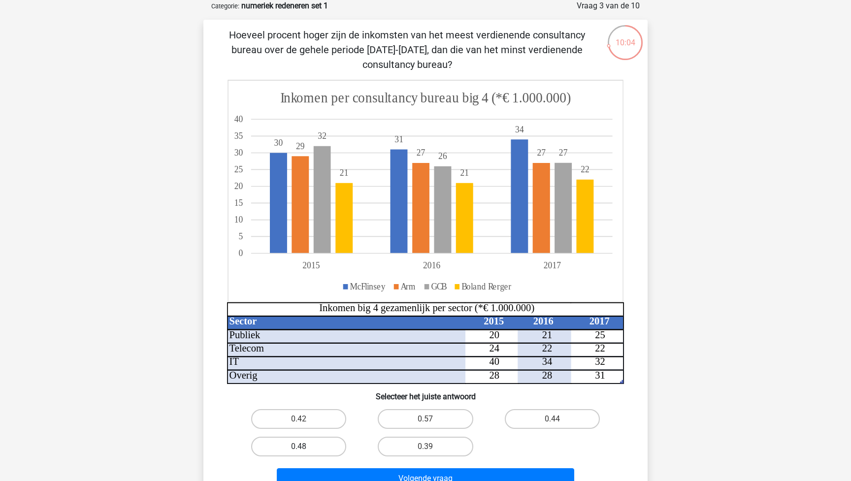
click at [299, 447] on input "0.48" at bounding box center [302, 450] width 6 height 6
radio input "true"
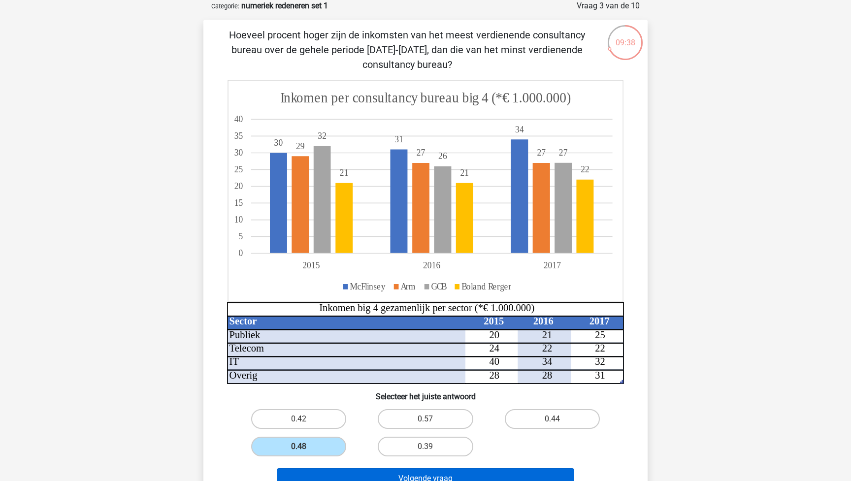
click at [368, 475] on button "Volgende vraag" at bounding box center [426, 478] width 298 height 21
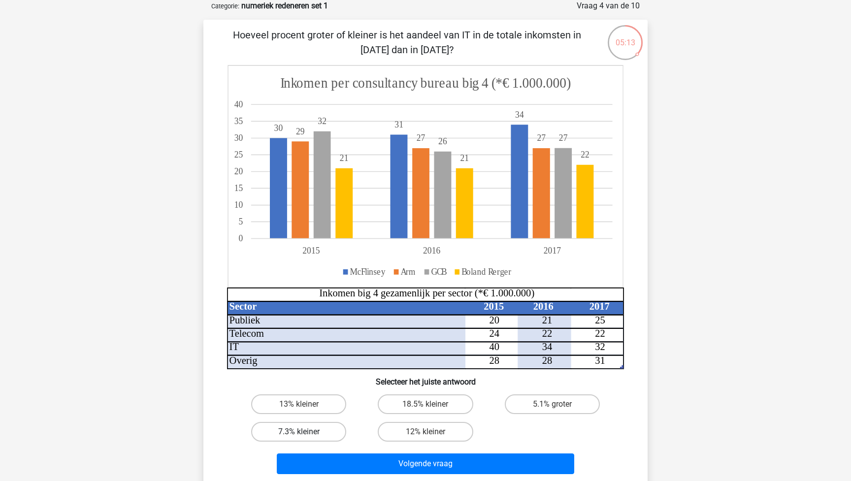
click at [330, 436] on label "7.3% kleiner" at bounding box center [298, 432] width 95 height 20
click at [305, 436] on input "7.3% kleiner" at bounding box center [302, 435] width 6 height 6
radio input "true"
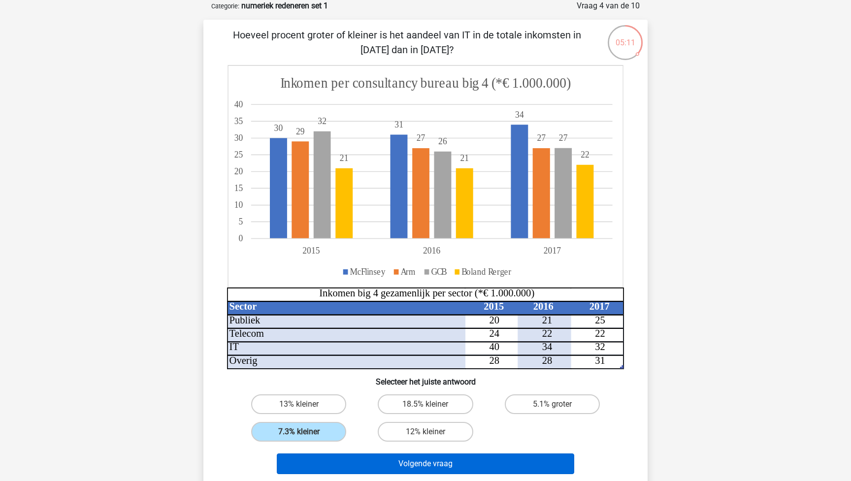
click at [396, 465] on button "Volgende vraag" at bounding box center [426, 464] width 298 height 21
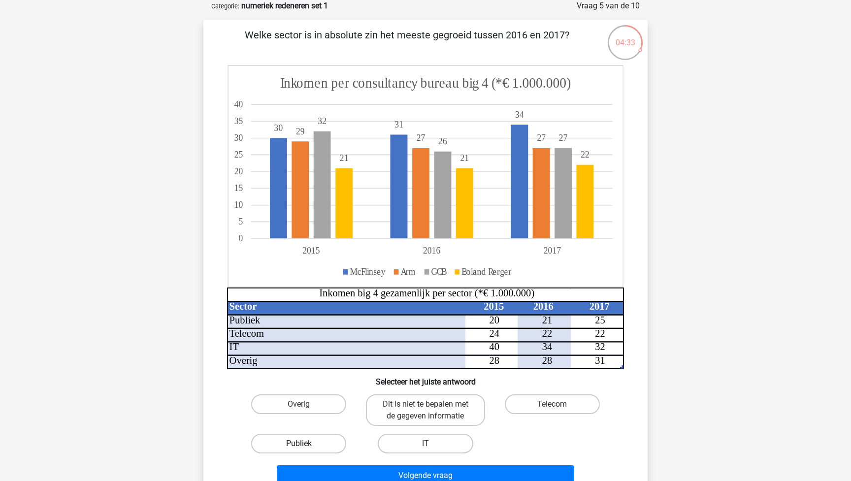
click at [321, 449] on label "Publiek" at bounding box center [298, 444] width 95 height 20
click at [305, 449] on input "Publiek" at bounding box center [302, 447] width 6 height 6
radio input "true"
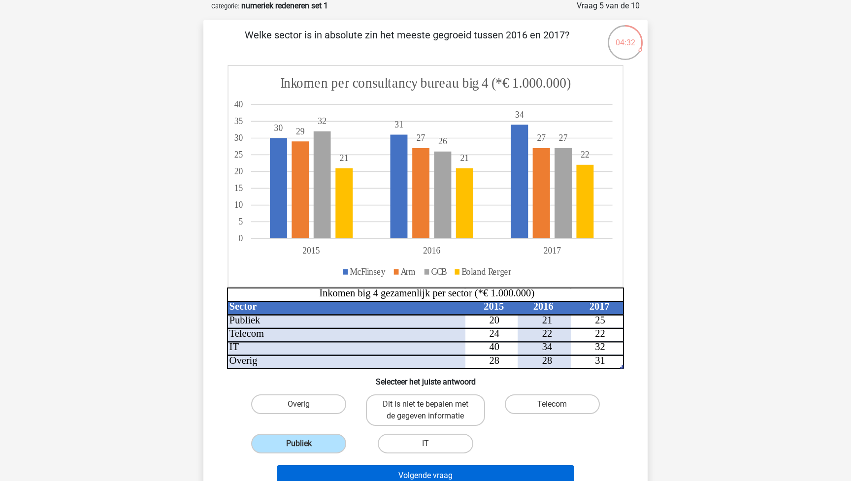
click at [405, 476] on button "Volgende vraag" at bounding box center [426, 476] width 298 height 21
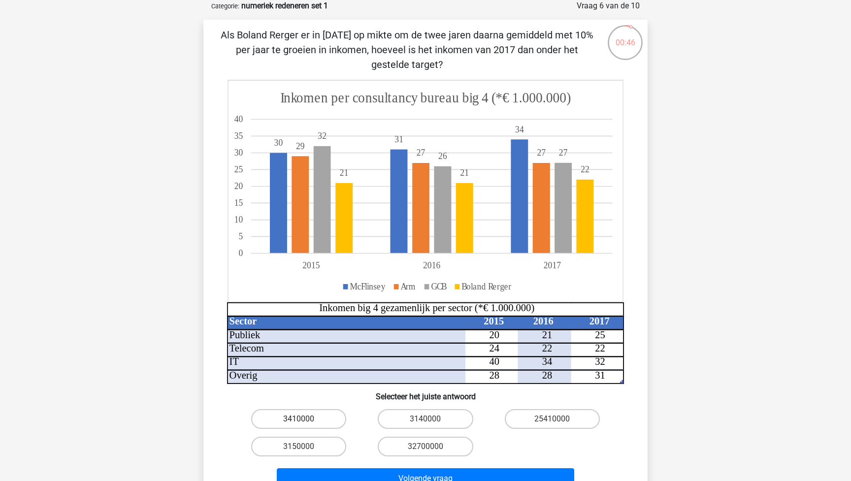
click at [321, 424] on label "3410000" at bounding box center [298, 419] width 95 height 20
click at [305, 424] on input "3410000" at bounding box center [302, 422] width 6 height 6
radio input "true"
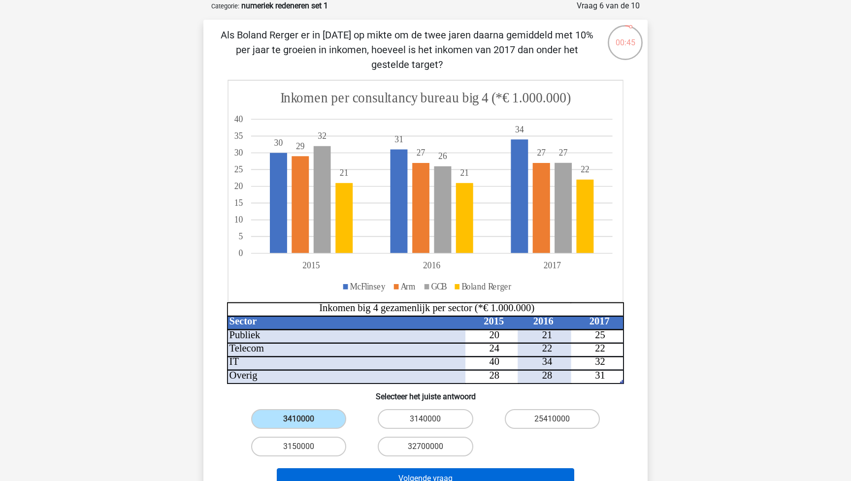
click at [417, 476] on button "Volgende vraag" at bounding box center [426, 478] width 298 height 21
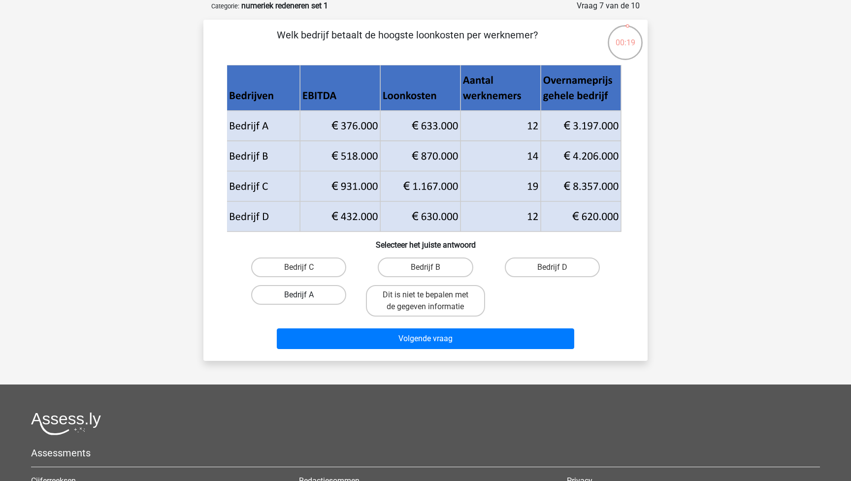
click at [324, 300] on label "Bedrijf A" at bounding box center [298, 295] width 95 height 20
click at [305, 300] on input "Bedrijf A" at bounding box center [302, 298] width 6 height 6
radio input "true"
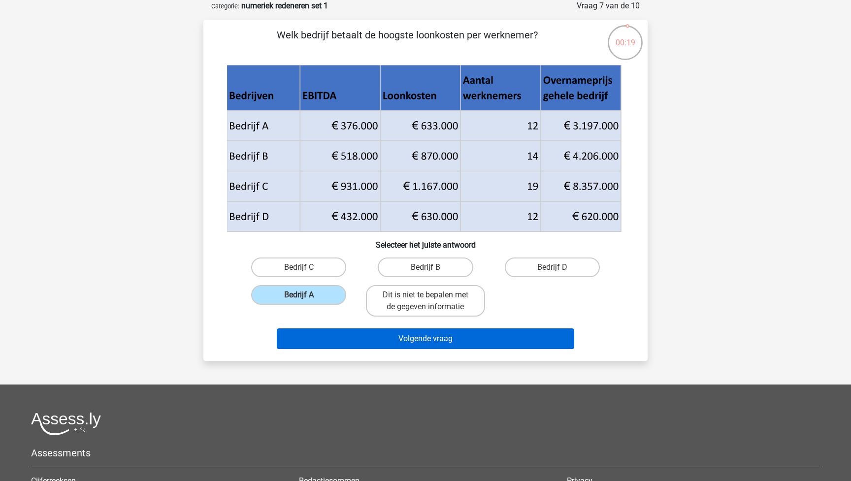
click at [372, 338] on button "Volgende vraag" at bounding box center [426, 339] width 298 height 21
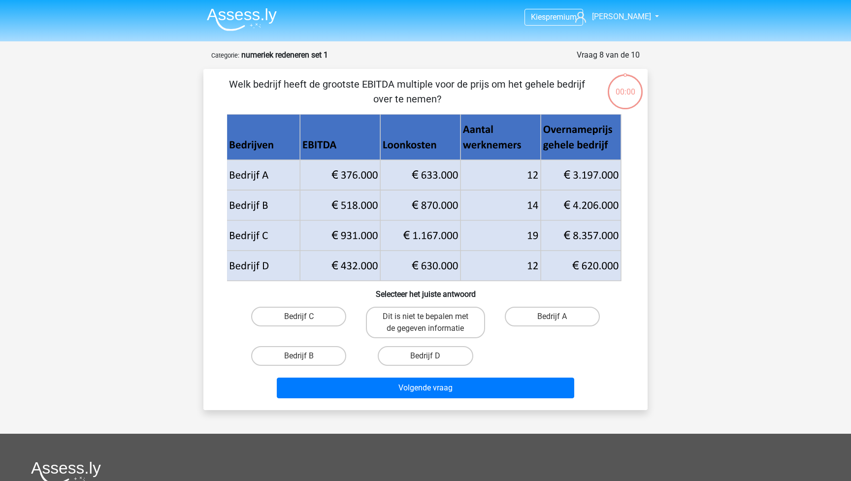
scroll to position [49, 0]
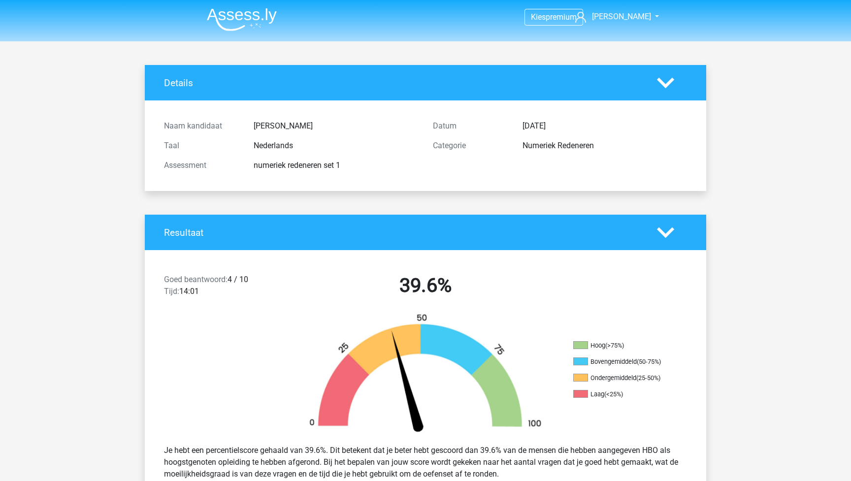
scroll to position [49, 0]
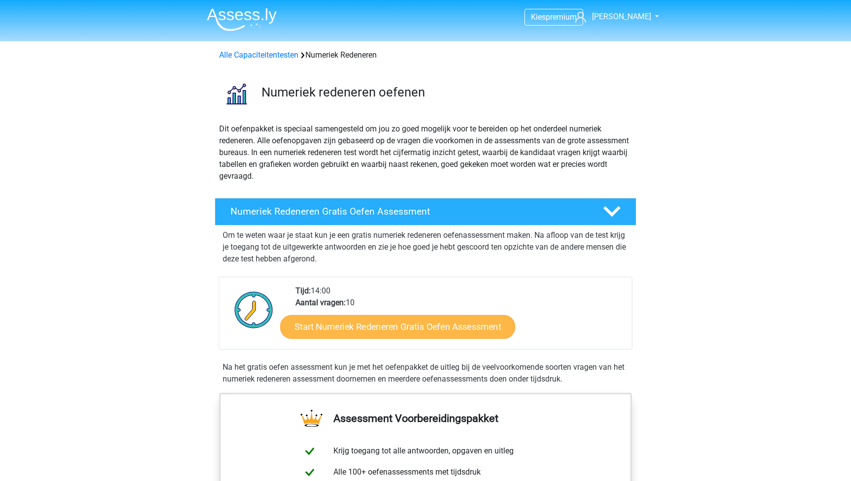
click at [355, 329] on link "Start Numeriek Redeneren Gratis Oefen Assessment" at bounding box center [397, 327] width 235 height 24
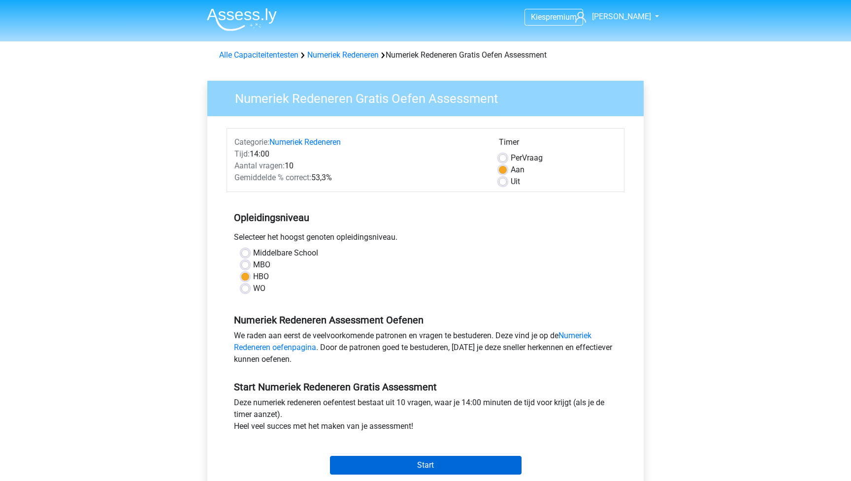
click at [414, 469] on input "Start" at bounding box center [426, 465] width 192 height 19
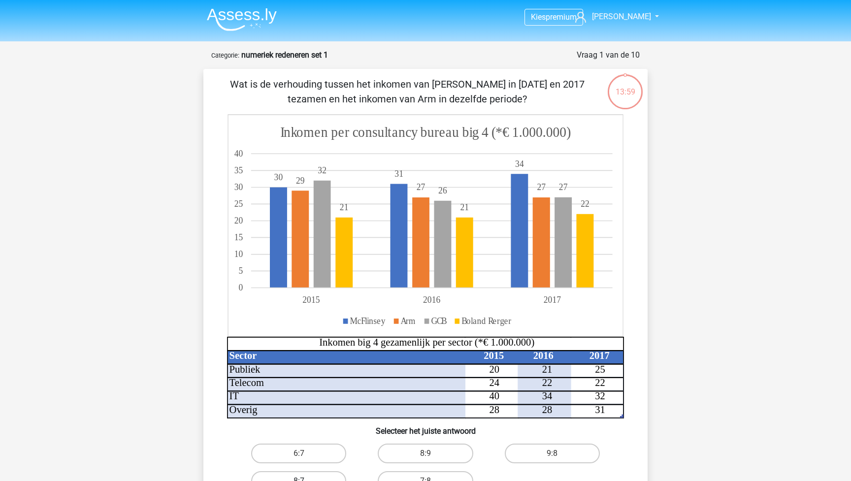
click at [332, 474] on label "8:7" at bounding box center [298, 481] width 95 height 20
click at [305, 481] on input "8:7" at bounding box center [302, 484] width 6 height 6
radio input "true"
click at [607, 477] on div "6:7 8:9 9:8 8:7 7:8" at bounding box center [425, 467] width 380 height 55
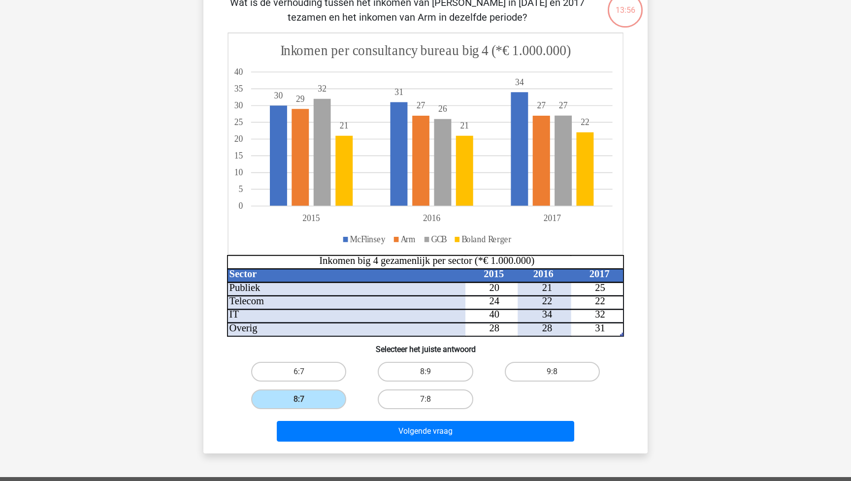
scroll to position [104, 0]
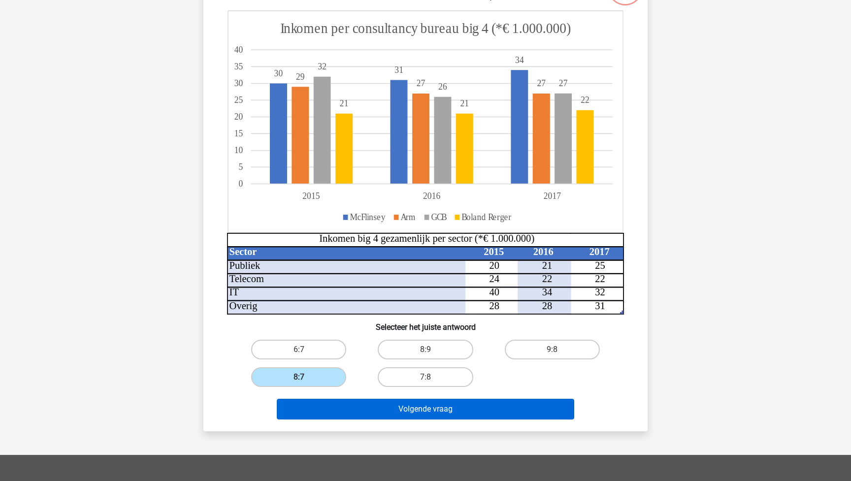
click at [497, 410] on button "Volgende vraag" at bounding box center [426, 409] width 298 height 21
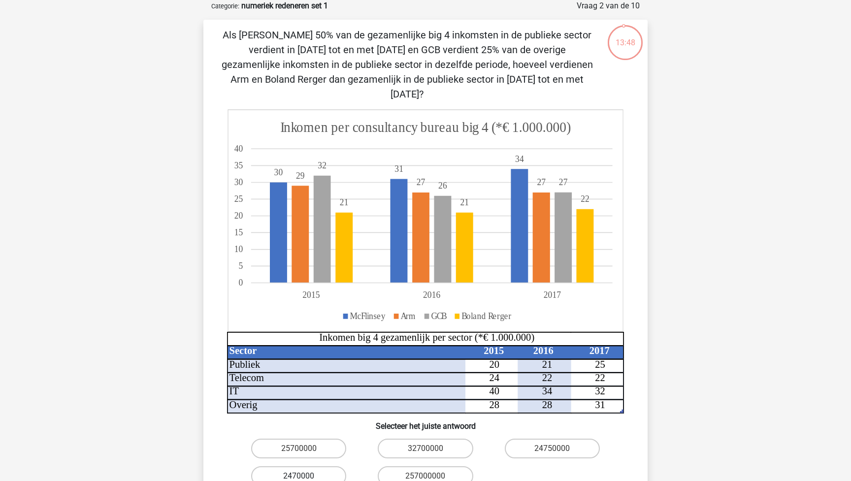
click at [307, 467] on label "2470000" at bounding box center [298, 477] width 95 height 20
click at [305, 476] on input "2470000" at bounding box center [302, 479] width 6 height 6
radio input "true"
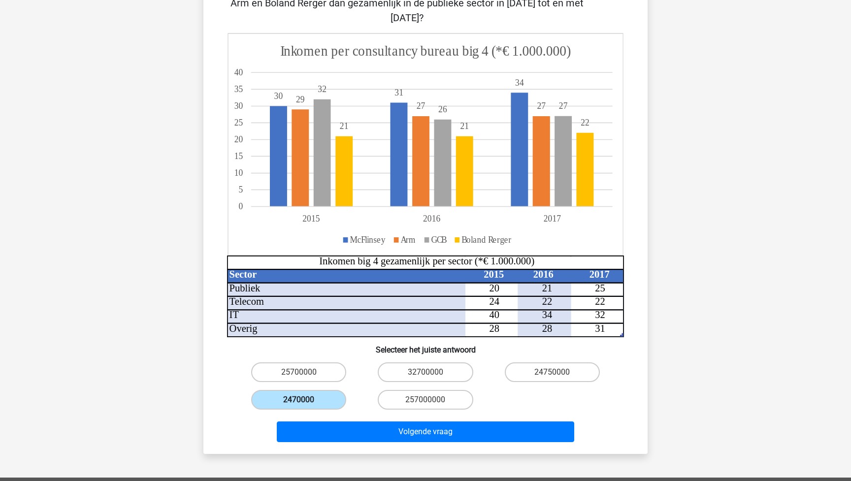
scroll to position [127, 0]
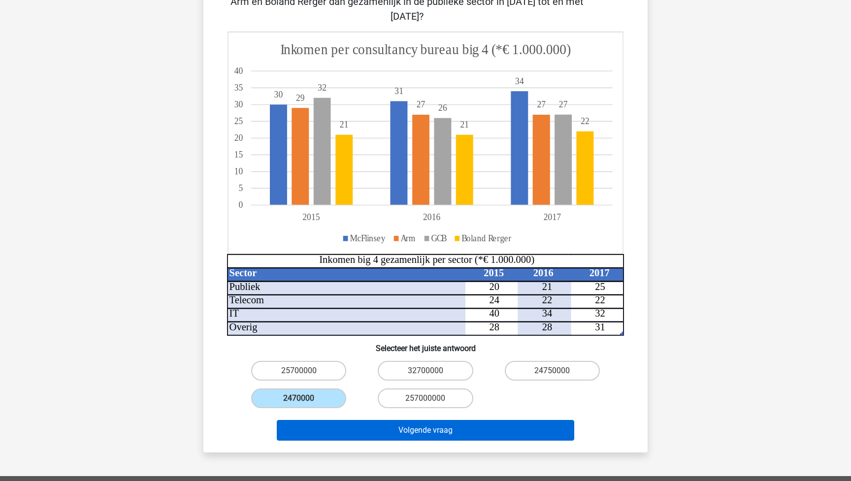
click at [432, 420] on button "Volgende vraag" at bounding box center [426, 430] width 298 height 21
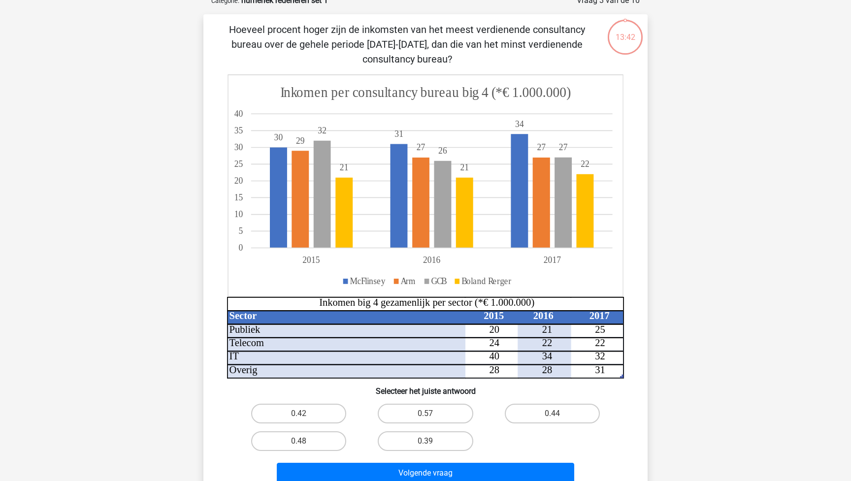
scroll to position [49, 0]
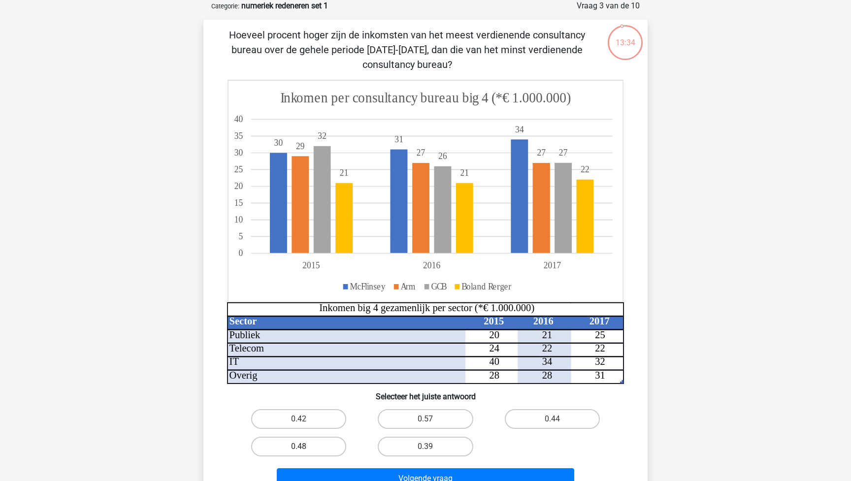
click at [322, 447] on label "0.48" at bounding box center [298, 447] width 95 height 20
click at [305, 447] on input "0.48" at bounding box center [302, 450] width 6 height 6
radio input "true"
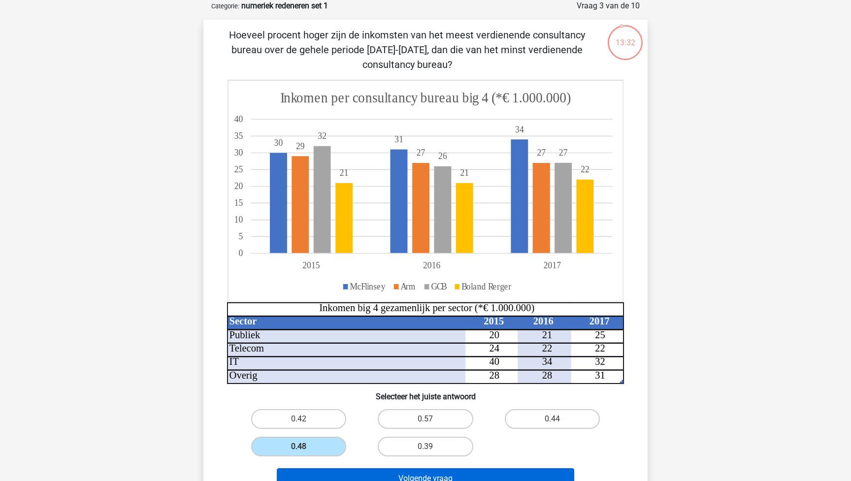
click at [409, 476] on button "Volgende vraag" at bounding box center [426, 478] width 298 height 21
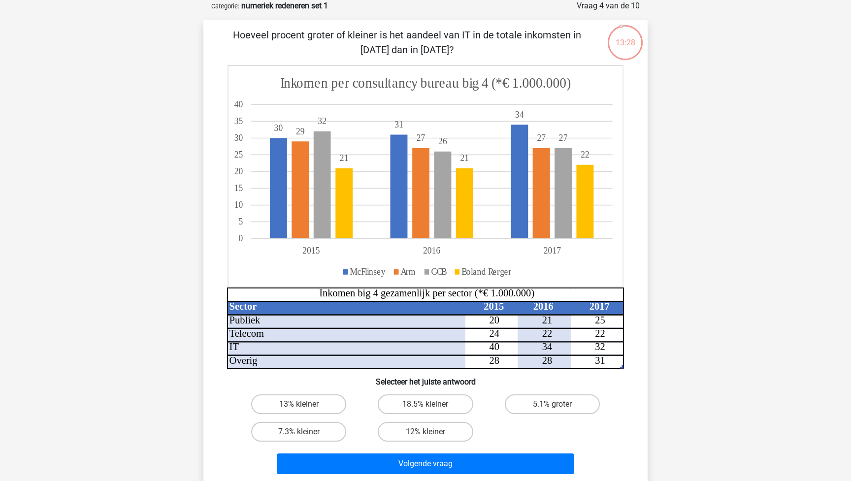
click at [304, 433] on input "7.3% kleiner" at bounding box center [302, 435] width 6 height 6
radio input "true"
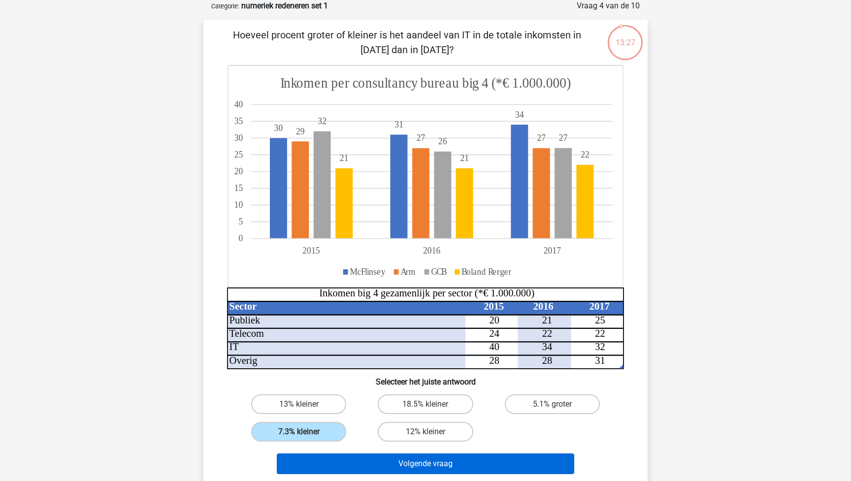
click at [409, 470] on button "Volgende vraag" at bounding box center [426, 464] width 298 height 21
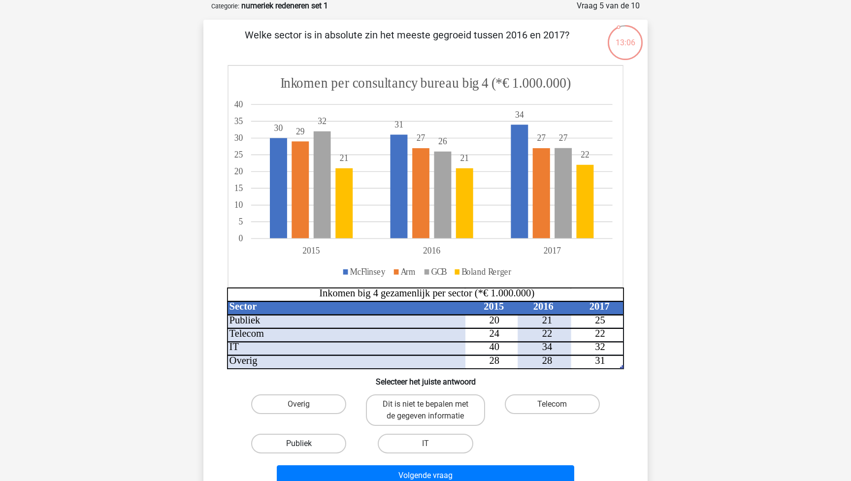
click at [296, 450] on label "Publiek" at bounding box center [298, 444] width 95 height 20
click at [299, 450] on input "Publiek" at bounding box center [302, 447] width 6 height 6
radio input "true"
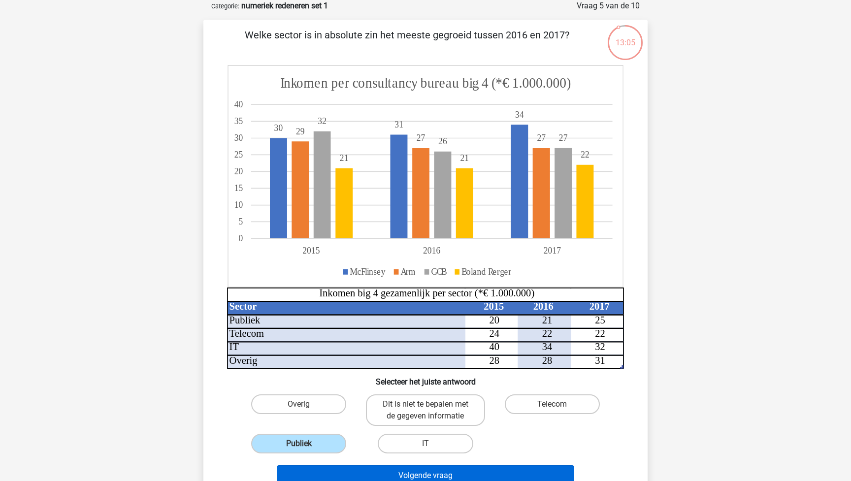
click at [401, 476] on button "Volgende vraag" at bounding box center [426, 476] width 298 height 21
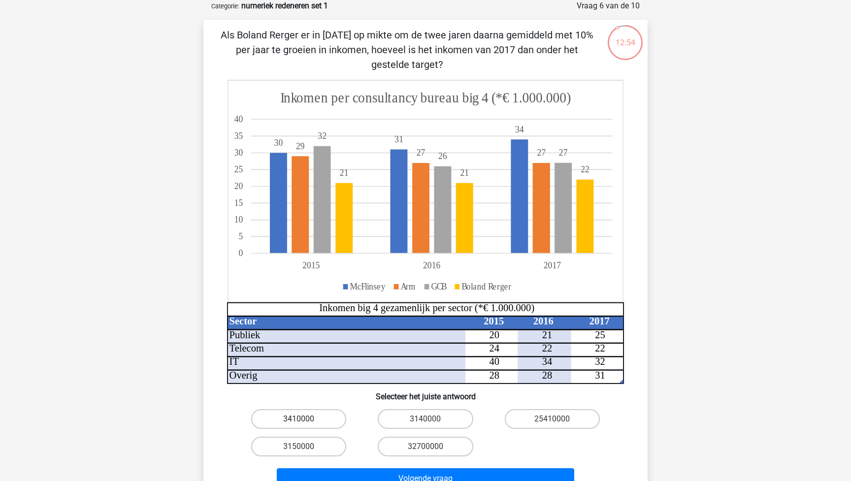
click at [327, 422] on label "3410000" at bounding box center [298, 419] width 95 height 20
click at [305, 422] on input "3410000" at bounding box center [302, 422] width 6 height 6
radio input "true"
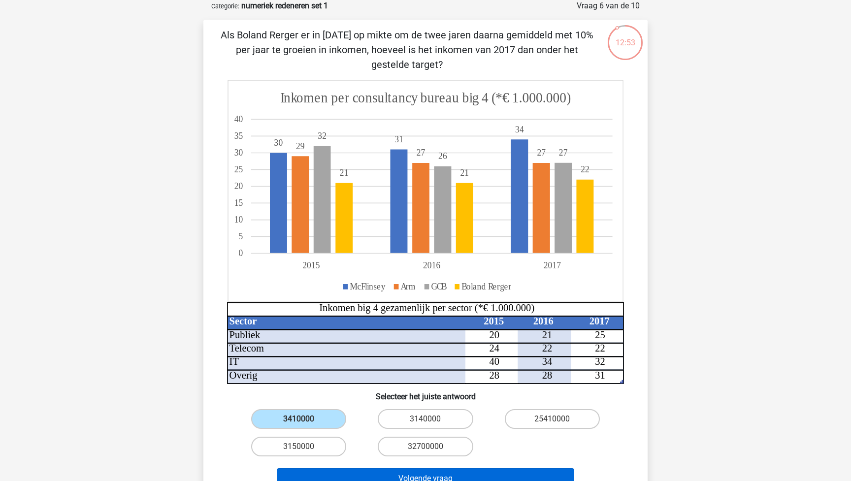
click at [435, 480] on button "Volgende vraag" at bounding box center [426, 478] width 298 height 21
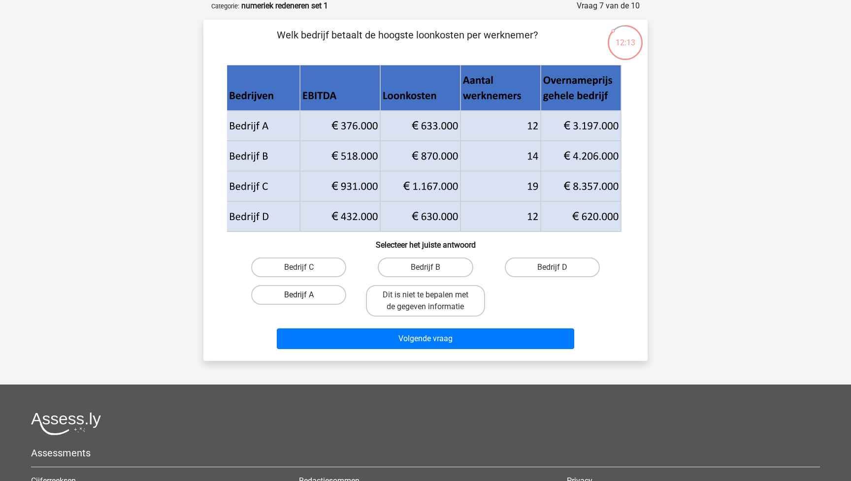
click at [314, 296] on label "Bedrijf A" at bounding box center [298, 295] width 95 height 20
click at [305, 296] on input "Bedrijf A" at bounding box center [302, 298] width 6 height 6
radio input "true"
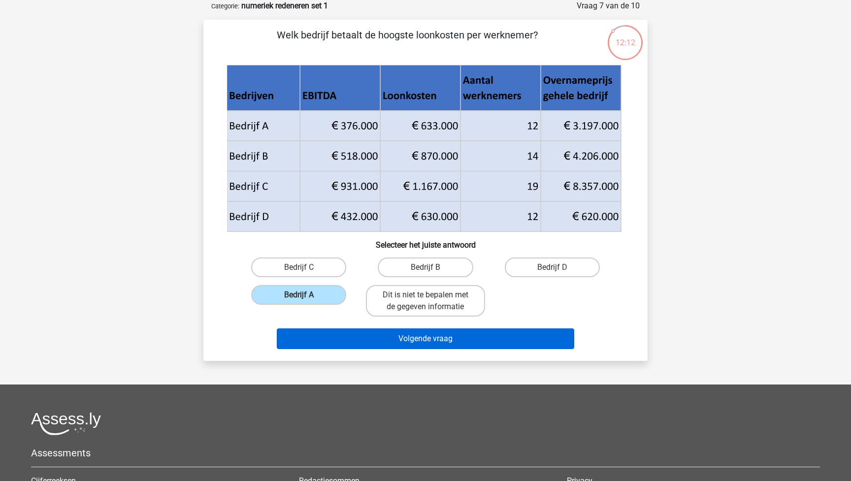
click at [407, 341] on button "Volgende vraag" at bounding box center [426, 339] width 298 height 21
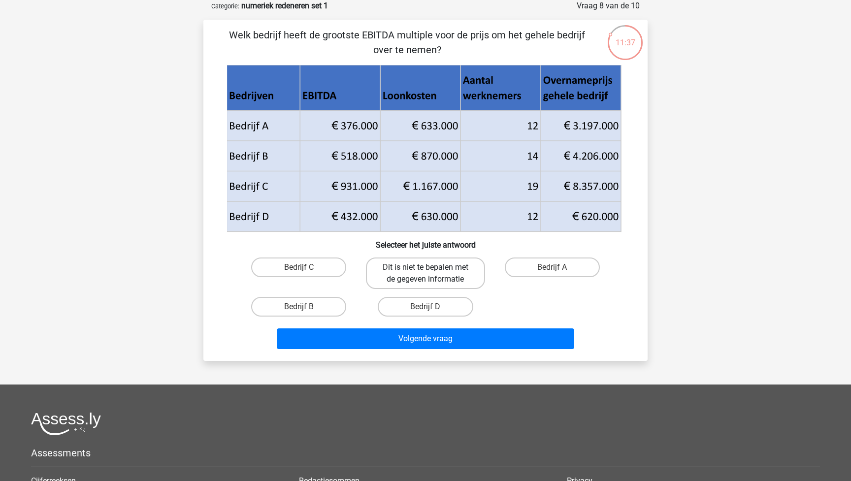
click at [450, 259] on label "Dit is niet te bepalen met de gegeven informatie" at bounding box center [425, 274] width 119 height 32
click at [432, 267] on input "Dit is niet te bepalen met de gegeven informatie" at bounding box center [429, 270] width 6 height 6
radio input "true"
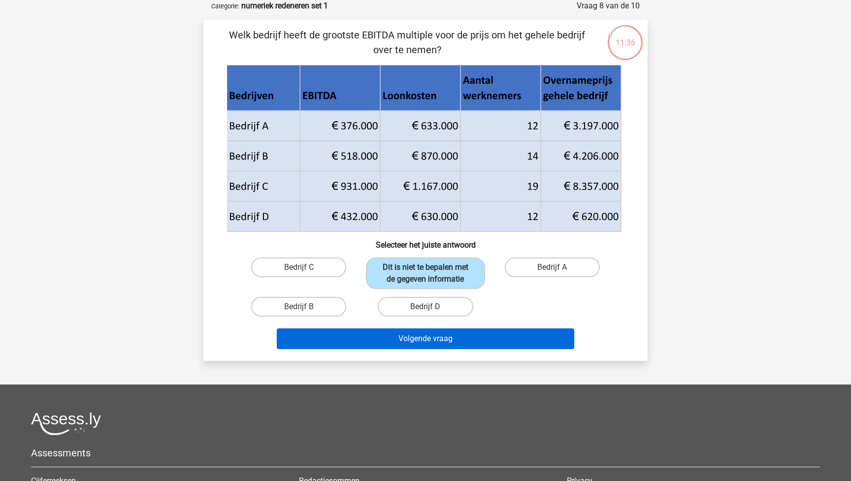
click at [475, 340] on button "Volgende vraag" at bounding box center [426, 339] width 298 height 21
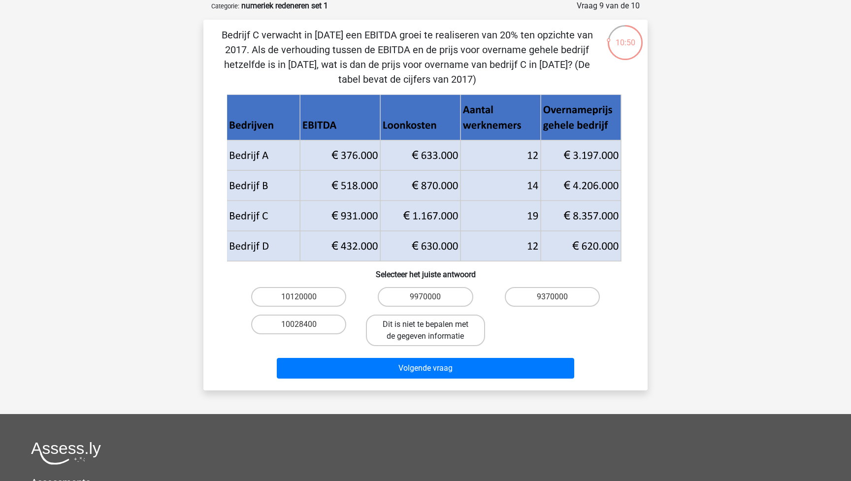
click at [421, 341] on label "Dit is niet te bepalen met de gegeven informatie" at bounding box center [425, 331] width 119 height 32
click at [426, 331] on input "Dit is niet te bepalen met de gegeven informatie" at bounding box center [429, 328] width 6 height 6
radio input "true"
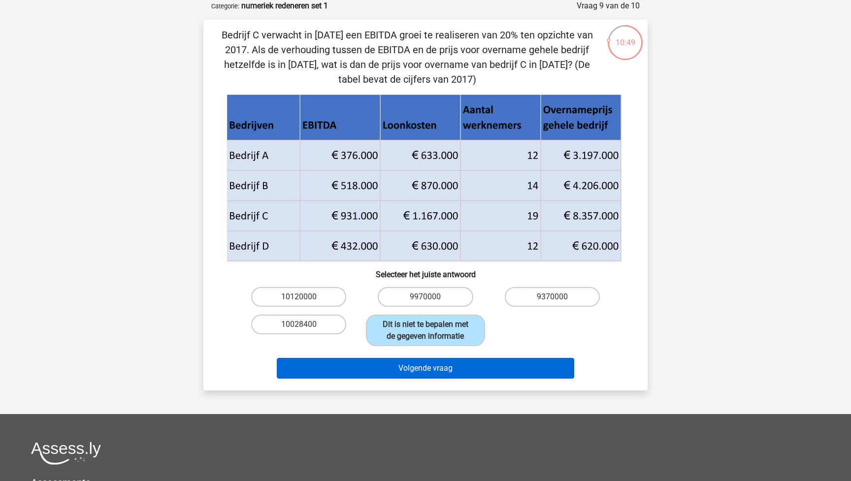
click at [424, 367] on button "Volgende vraag" at bounding box center [426, 368] width 298 height 21
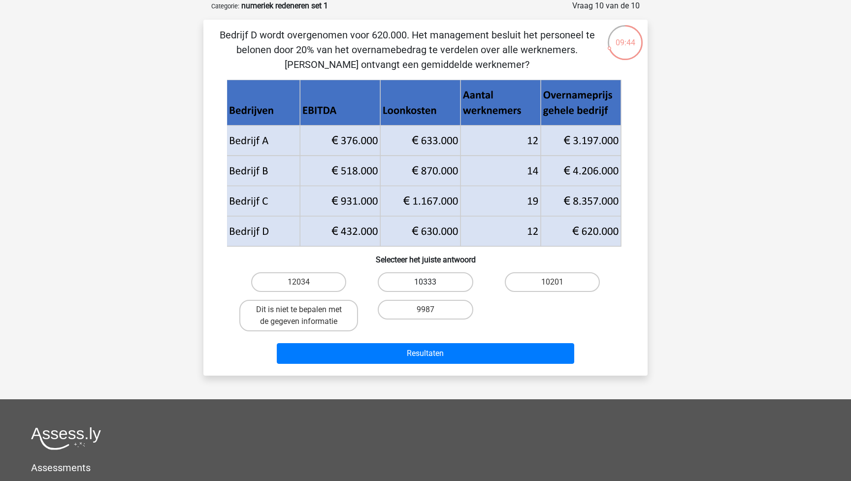
click at [436, 279] on label "10333" at bounding box center [425, 282] width 95 height 20
click at [432, 282] on input "10333" at bounding box center [429, 285] width 6 height 6
radio input "true"
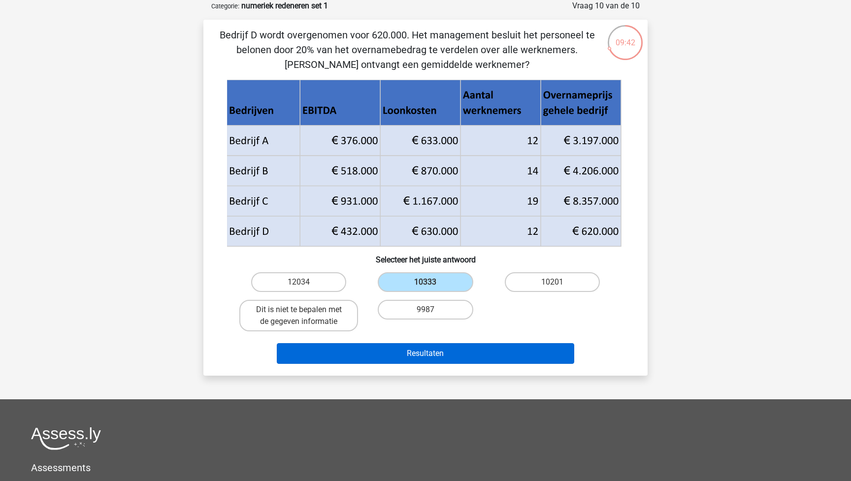
click at [439, 352] on button "Resultaten" at bounding box center [426, 353] width 298 height 21
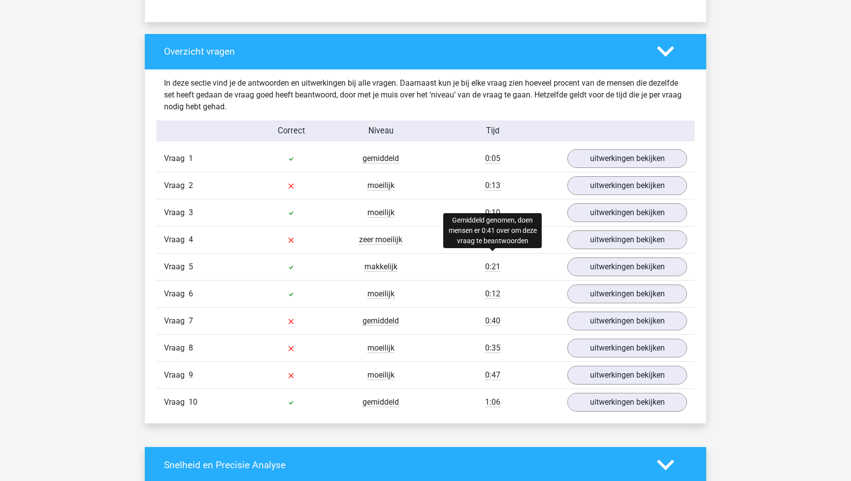
scroll to position [730, 0]
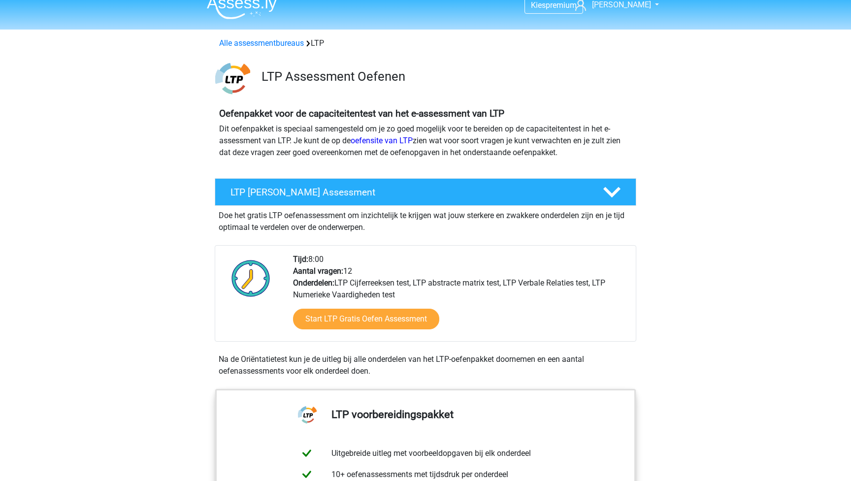
scroll to position [1, 0]
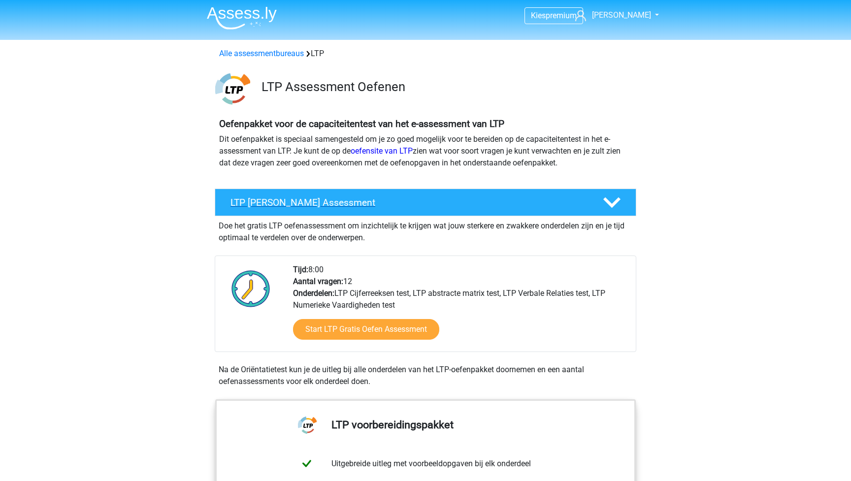
click at [472, 202] on h4 "LTP [PERSON_NAME] Assessment" at bounding box center [409, 202] width 357 height 11
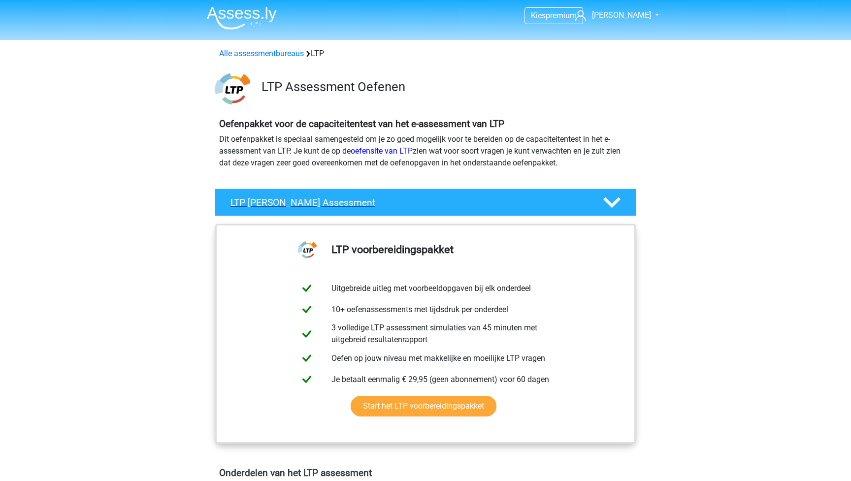
click at [472, 202] on h4 "LTP [PERSON_NAME] Assessment" at bounding box center [409, 202] width 357 height 11
